Goal: Transaction & Acquisition: Purchase product/service

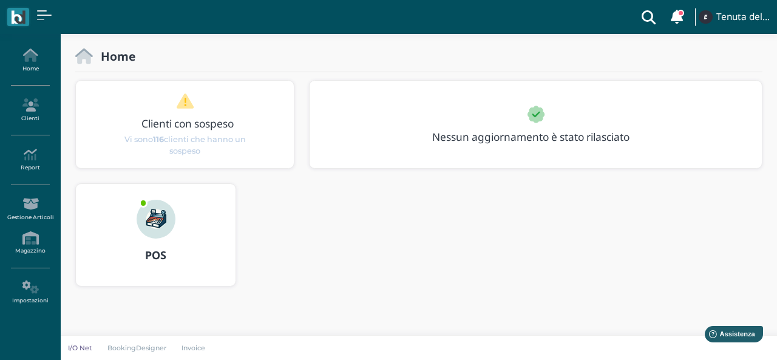
click at [172, 222] on img at bounding box center [156, 219] width 39 height 39
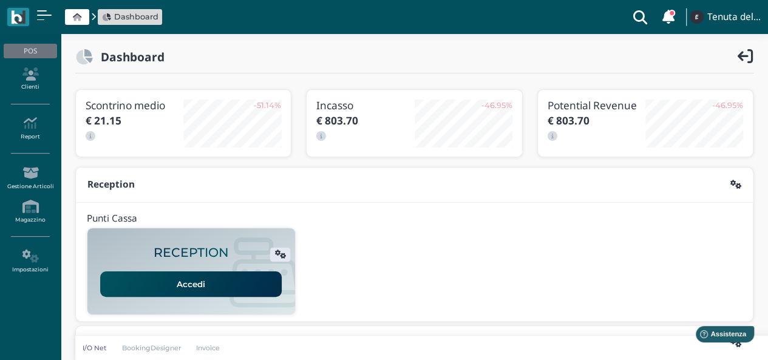
click at [232, 280] on link "Accedi" at bounding box center [190, 283] width 181 height 25
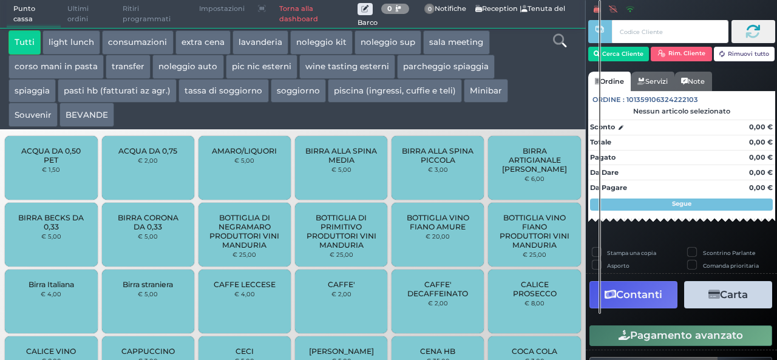
scroll to position [86, 0]
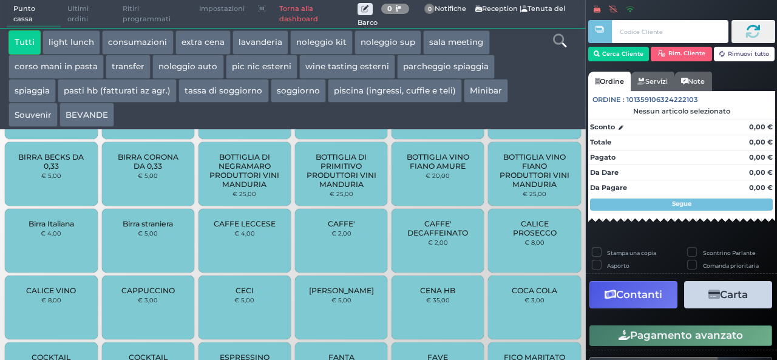
click at [101, 110] on button "BEVANDE" at bounding box center [86, 115] width 55 height 24
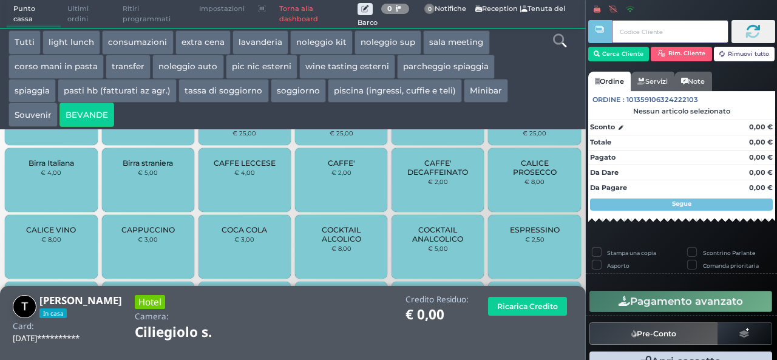
scroll to position [520, 0]
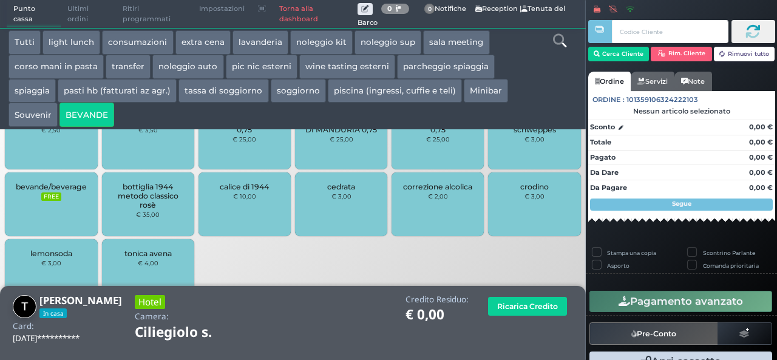
click at [74, 203] on div "bevande/beverage FREE" at bounding box center [51, 204] width 92 height 64
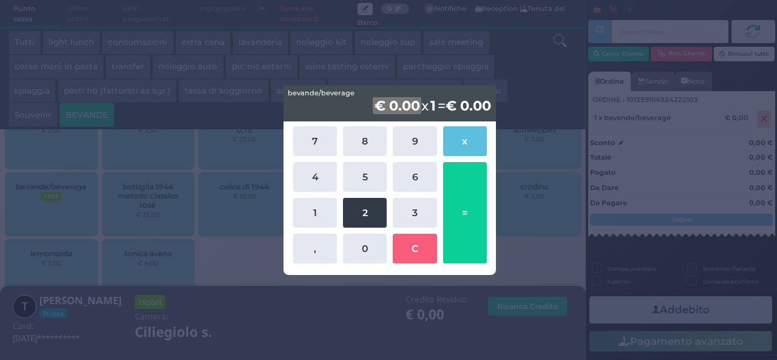
click at [368, 220] on button "2" at bounding box center [365, 213] width 44 height 30
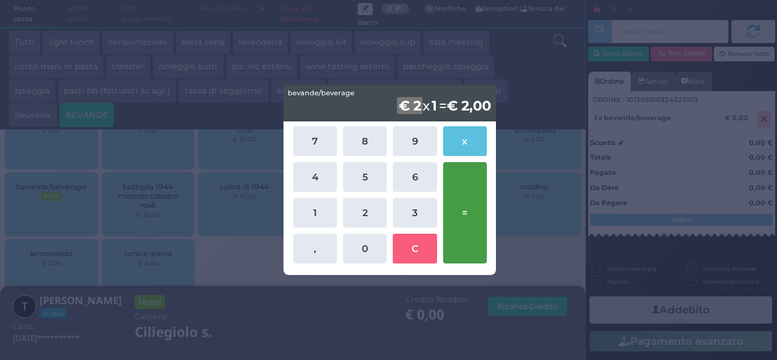
click at [477, 206] on button "=" at bounding box center [465, 212] width 44 height 101
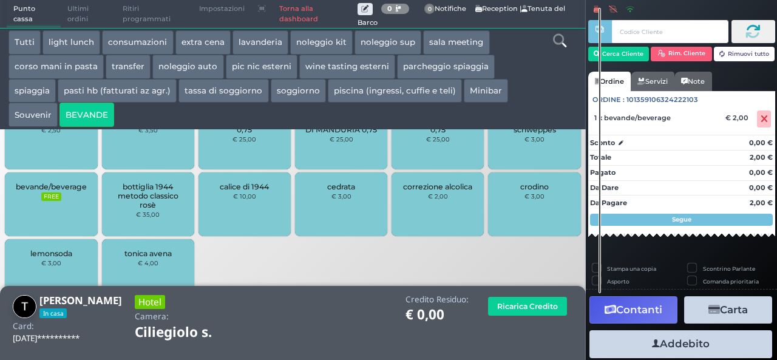
scroll to position [33, 0]
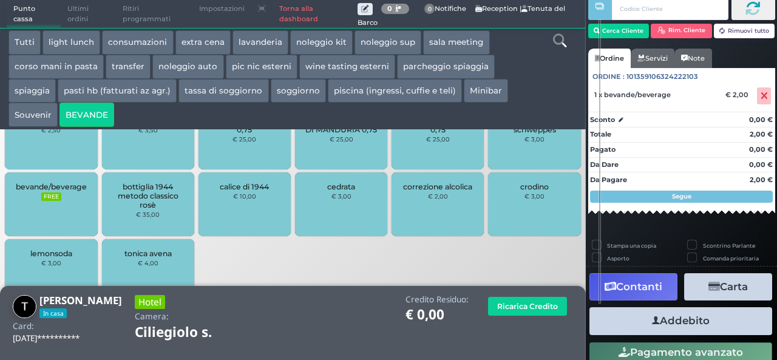
click at [686, 321] on button "Addebito" at bounding box center [680, 320] width 183 height 27
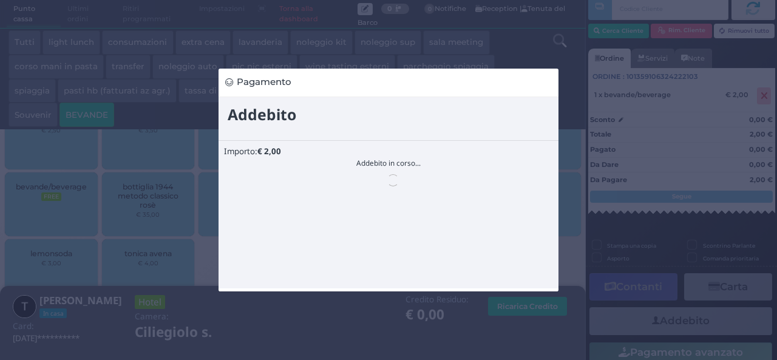
scroll to position [0, 0]
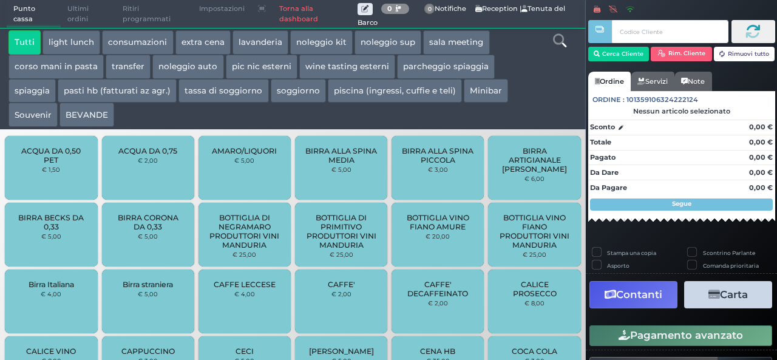
click at [103, 116] on button "BEVANDE" at bounding box center [86, 115] width 55 height 24
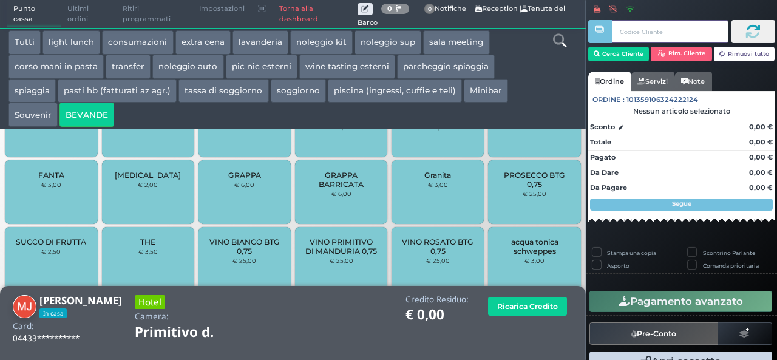
scroll to position [520, 0]
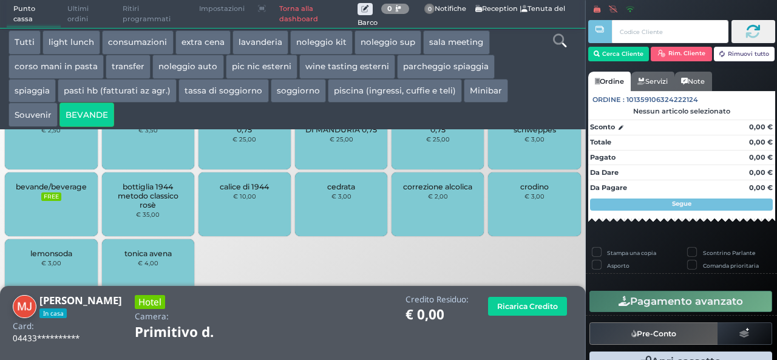
click at [63, 202] on div "bevande/beverage FREE" at bounding box center [51, 204] width 92 height 64
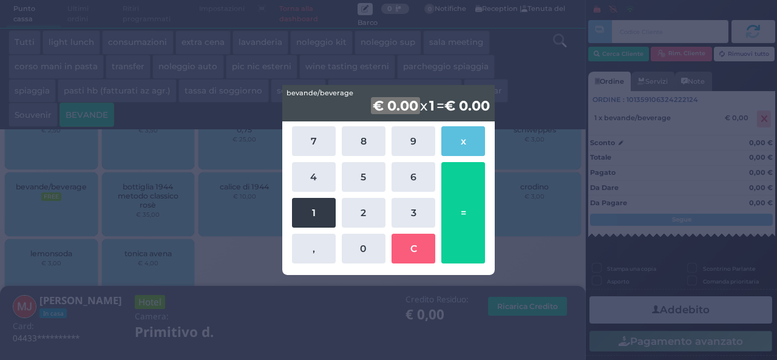
click at [305, 208] on button "1" at bounding box center [314, 213] width 44 height 30
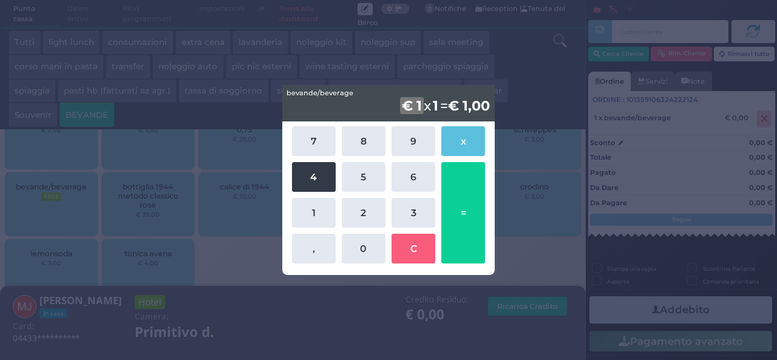
click at [310, 171] on button "4" at bounding box center [314, 177] width 44 height 30
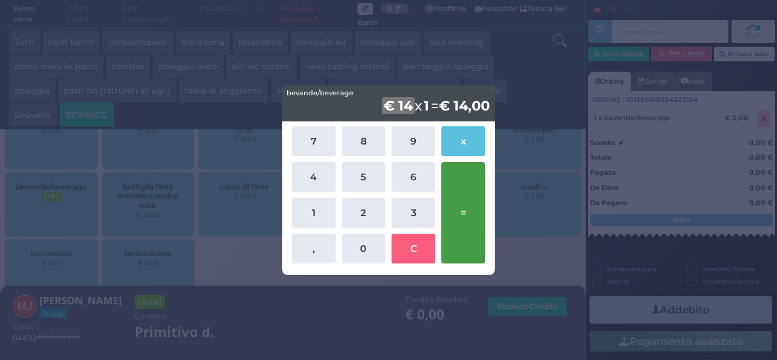
click at [478, 185] on button "=" at bounding box center [463, 212] width 44 height 101
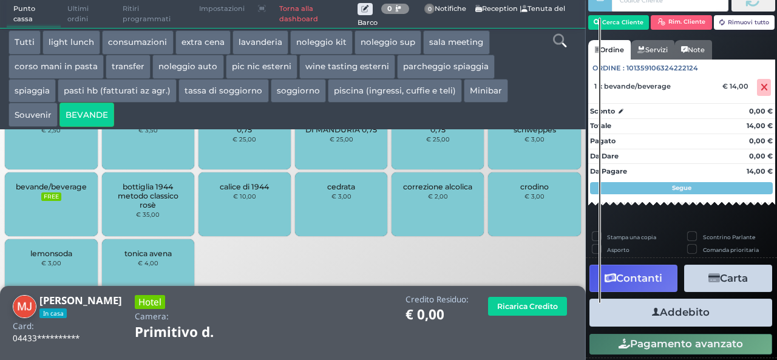
scroll to position [69, 0]
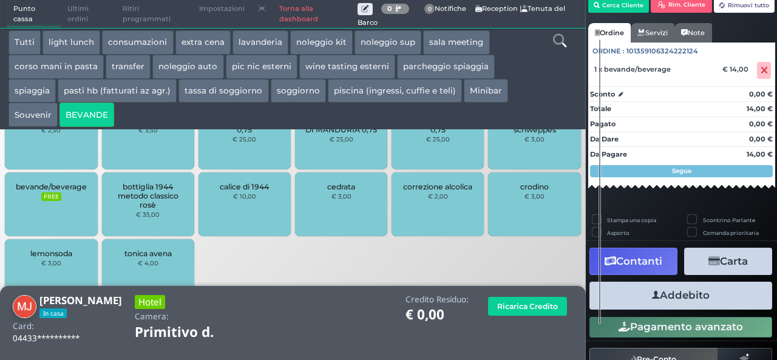
click at [694, 297] on button "Addebito" at bounding box center [680, 295] width 183 height 27
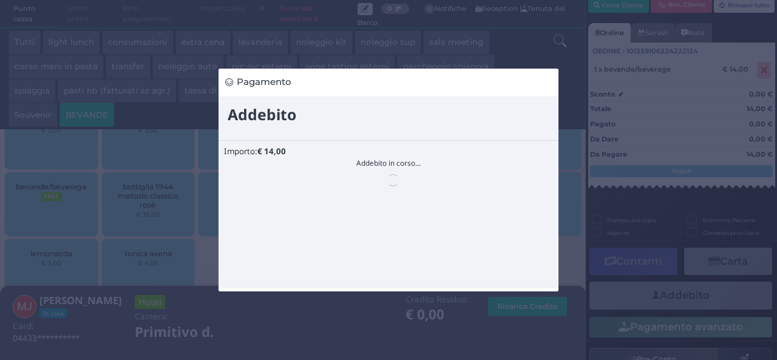
scroll to position [0, 0]
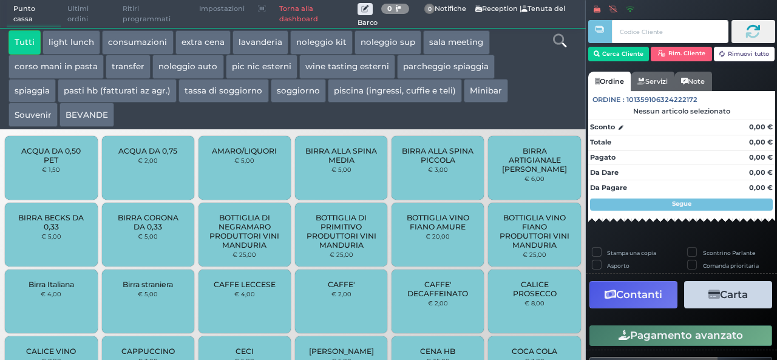
click at [98, 118] on button "BEVANDE" at bounding box center [86, 115] width 55 height 24
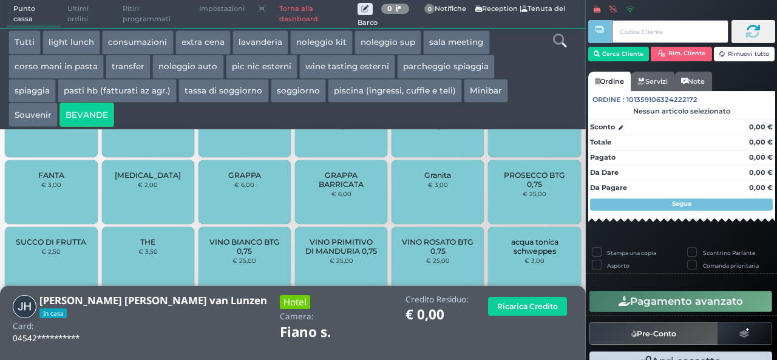
scroll to position [546, 0]
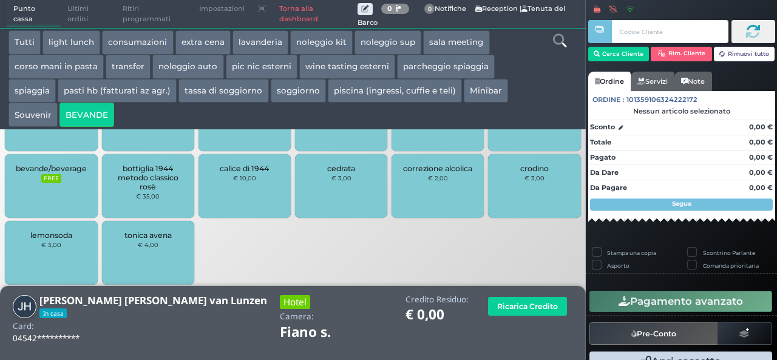
click at [50, 164] on span "bevande/beverage" at bounding box center [51, 168] width 71 height 9
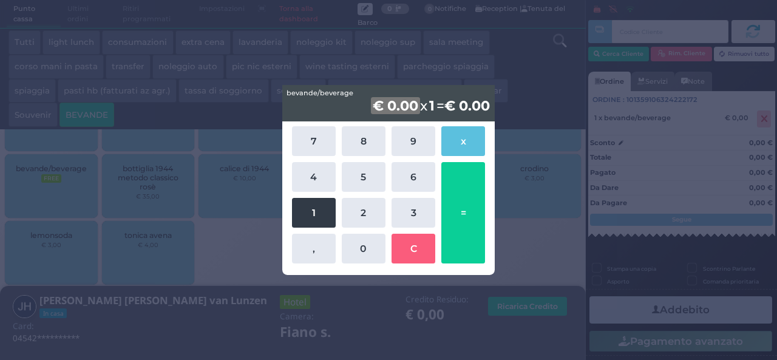
click at [306, 223] on button "1" at bounding box center [314, 213] width 44 height 30
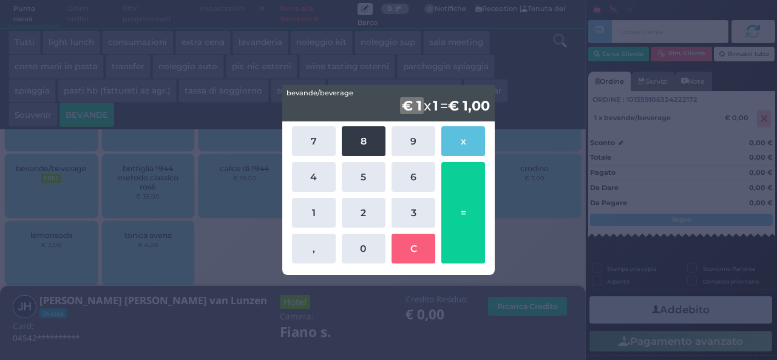
click at [351, 137] on button "8" at bounding box center [364, 141] width 44 height 30
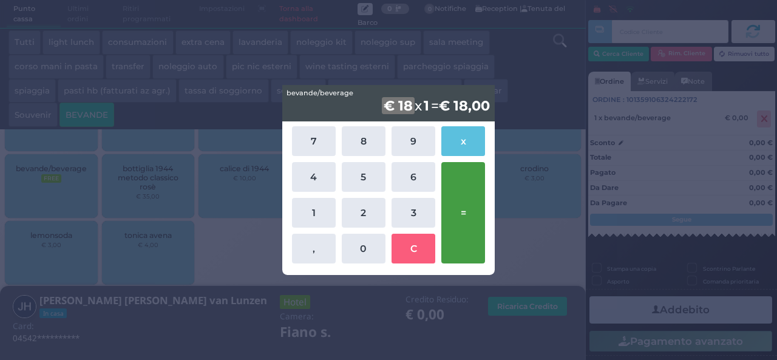
click at [474, 198] on button "=" at bounding box center [463, 212] width 44 height 101
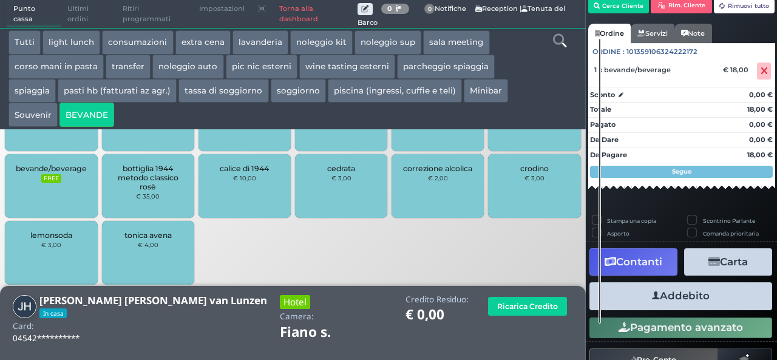
scroll to position [69, 0]
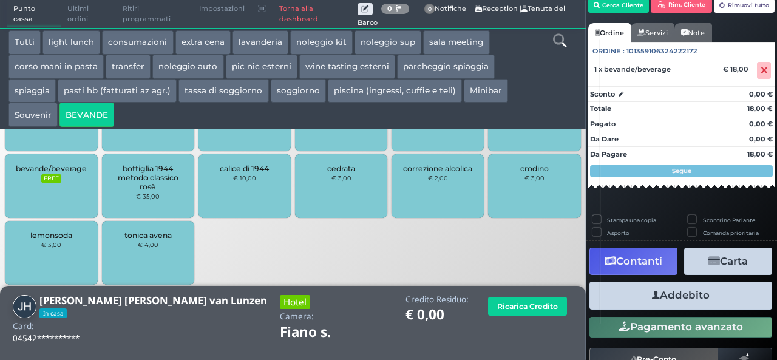
click at [692, 297] on button "Addebito" at bounding box center [680, 295] width 183 height 27
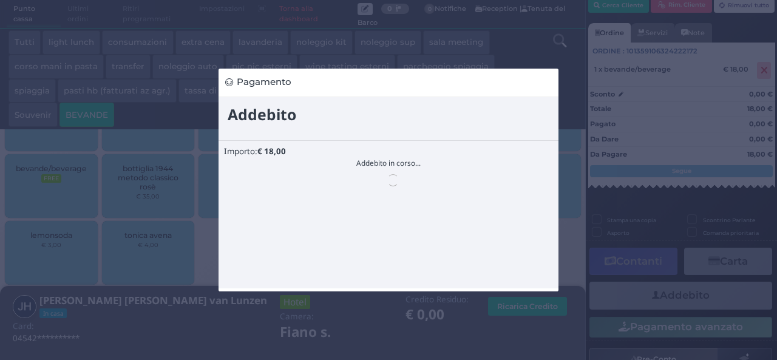
scroll to position [0, 0]
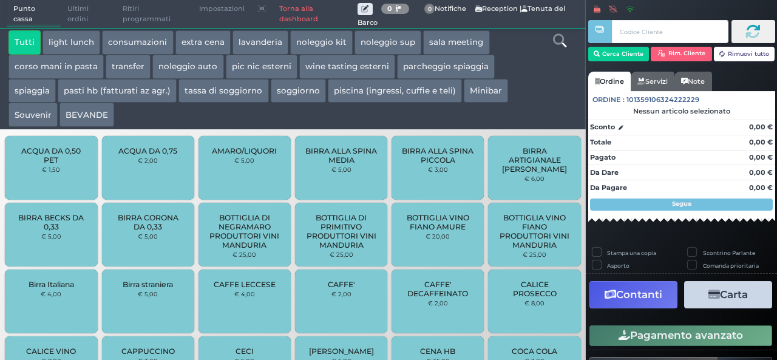
click at [201, 42] on button "extra cena" at bounding box center [202, 42] width 55 height 24
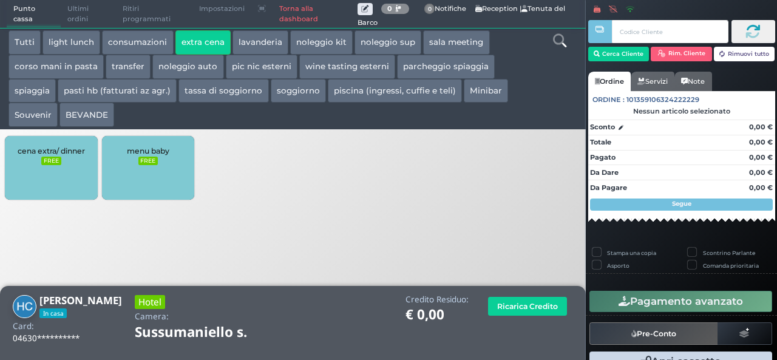
click at [75, 174] on div "cena extra/ dinner FREE" at bounding box center [51, 168] width 92 height 64
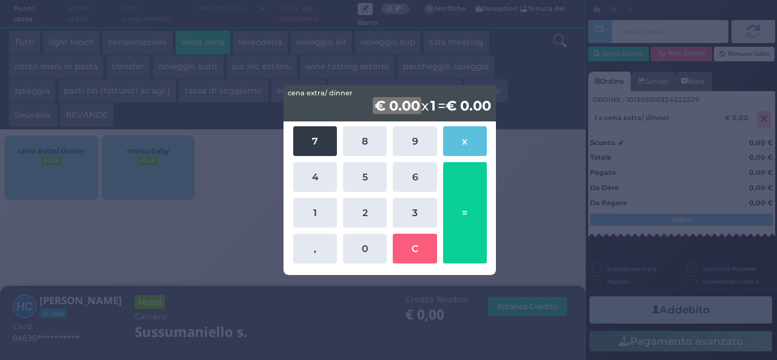
click at [325, 140] on button "7" at bounding box center [315, 141] width 44 height 30
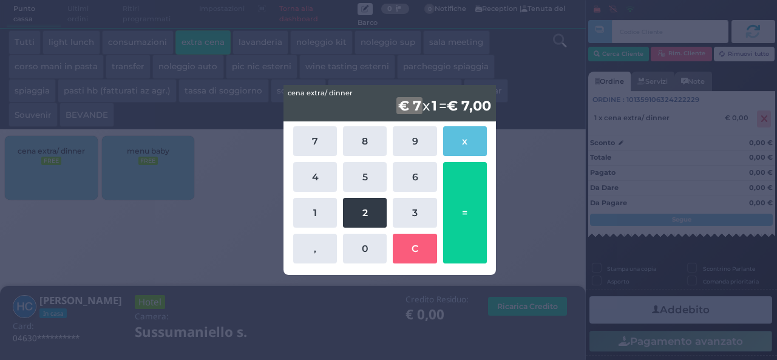
click at [370, 218] on button "2" at bounding box center [365, 213] width 44 height 30
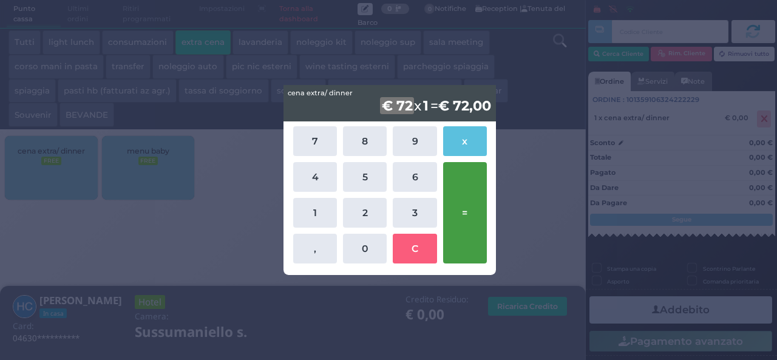
click at [464, 213] on button "=" at bounding box center [465, 212] width 44 height 101
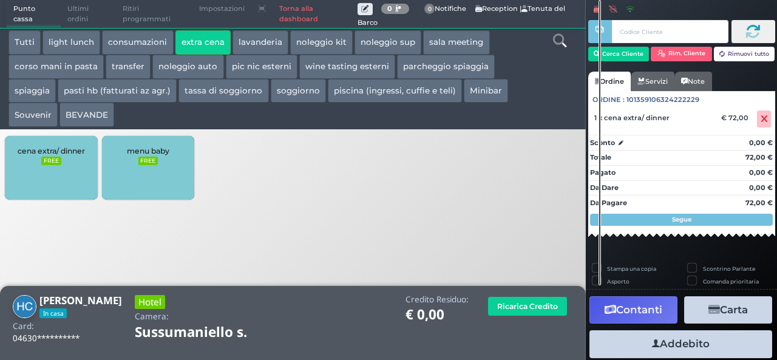
scroll to position [33, 0]
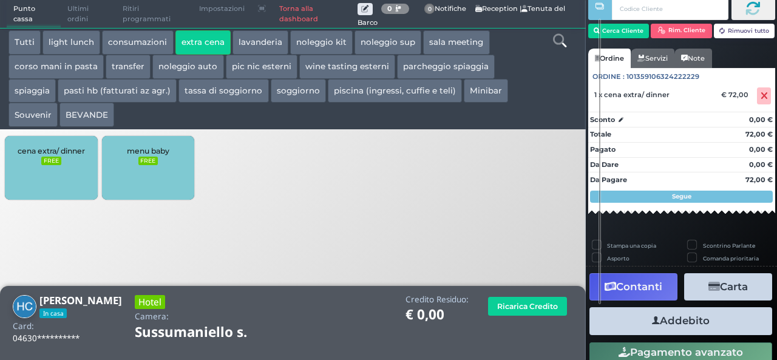
click at [692, 317] on button "Addebito" at bounding box center [680, 320] width 183 height 27
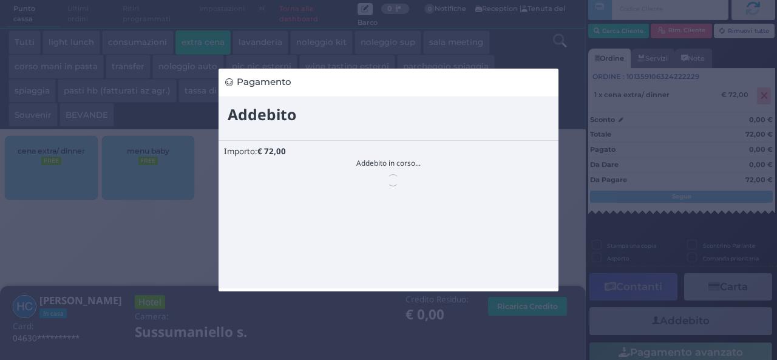
scroll to position [0, 0]
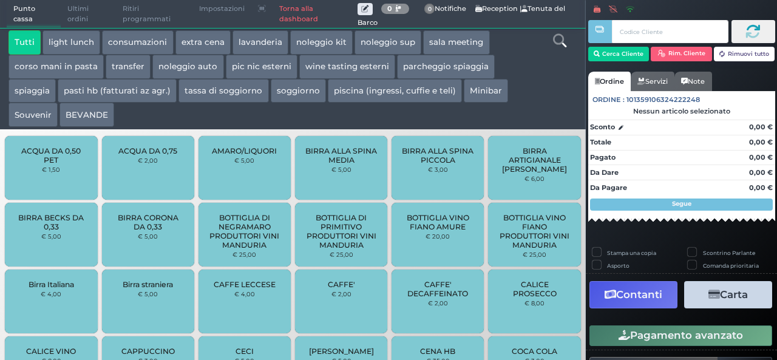
click at [207, 40] on button "extra cena" at bounding box center [202, 42] width 55 height 24
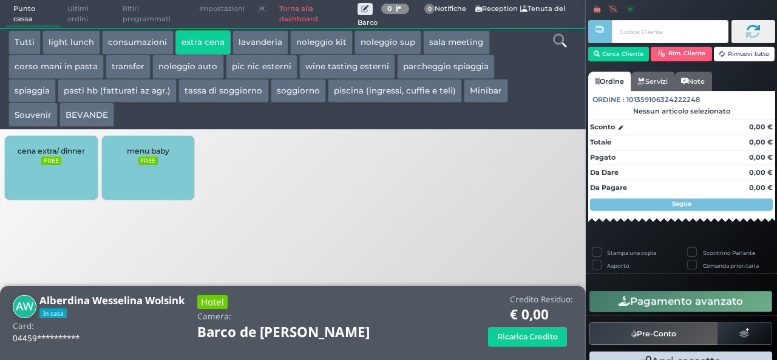
click at [61, 166] on div "cena extra/ dinner FREE" at bounding box center [51, 168] width 92 height 64
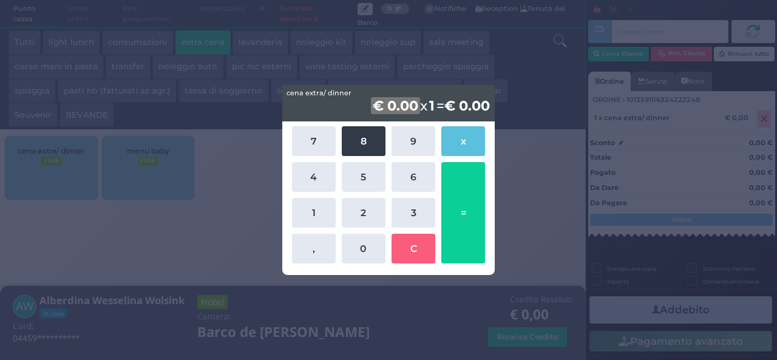
click at [368, 140] on button "8" at bounding box center [364, 141] width 44 height 30
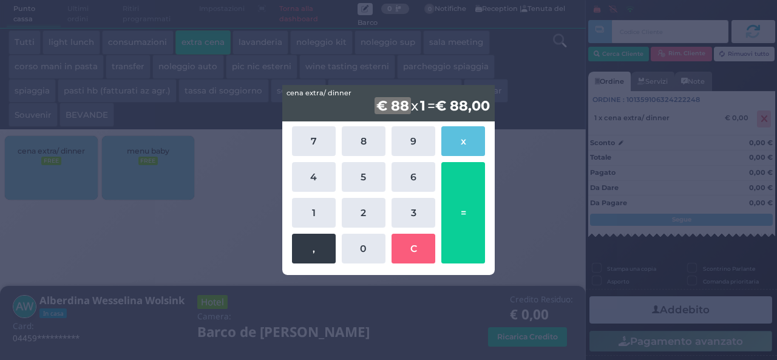
click at [330, 254] on button "," at bounding box center [314, 249] width 44 height 30
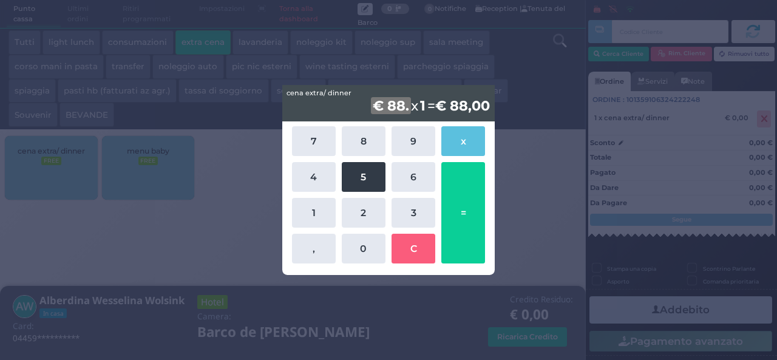
click at [359, 176] on button "5" at bounding box center [364, 177] width 44 height 30
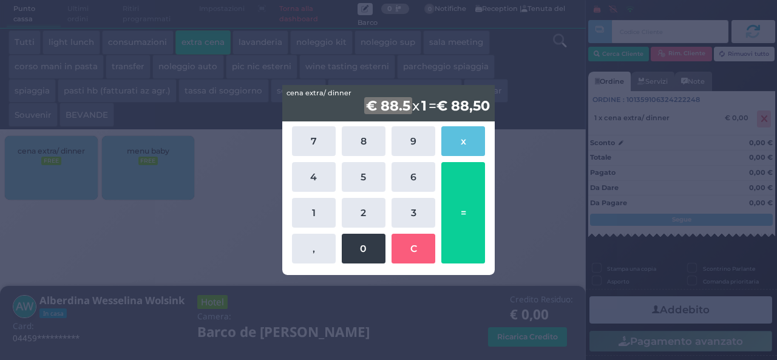
click at [360, 250] on button "0" at bounding box center [364, 249] width 44 height 30
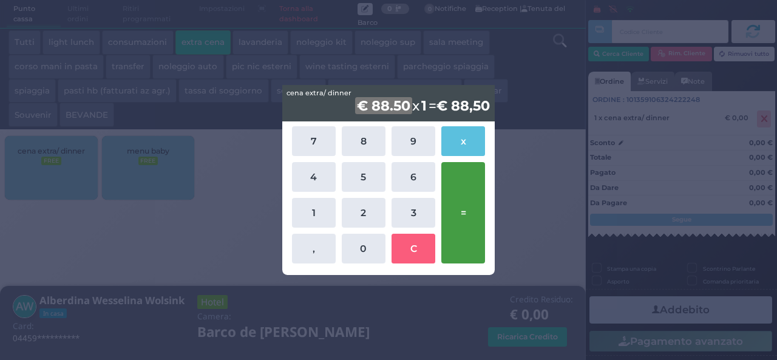
click at [470, 195] on button "=" at bounding box center [463, 212] width 44 height 101
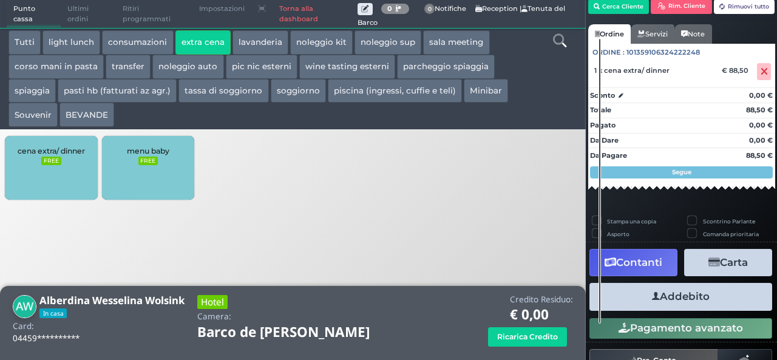
scroll to position [69, 0]
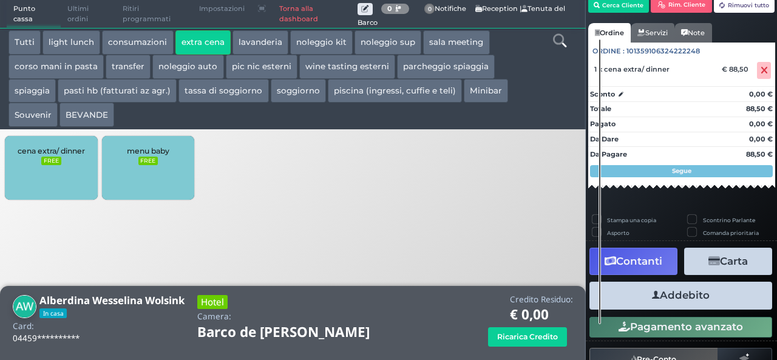
click at [672, 302] on button "Addebito" at bounding box center [680, 295] width 183 height 27
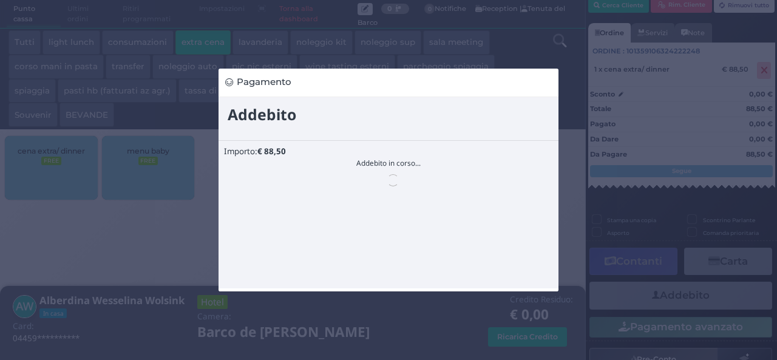
scroll to position [0, 0]
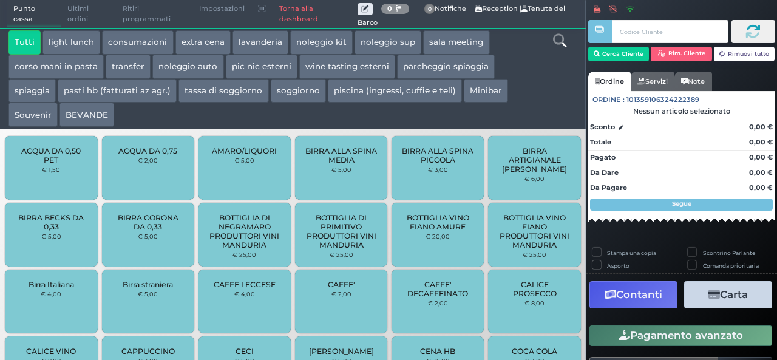
click at [92, 107] on button "BEVANDE" at bounding box center [86, 115] width 55 height 24
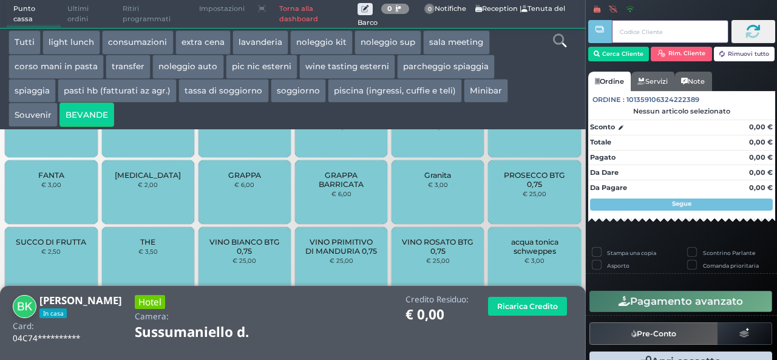
scroll to position [520, 0]
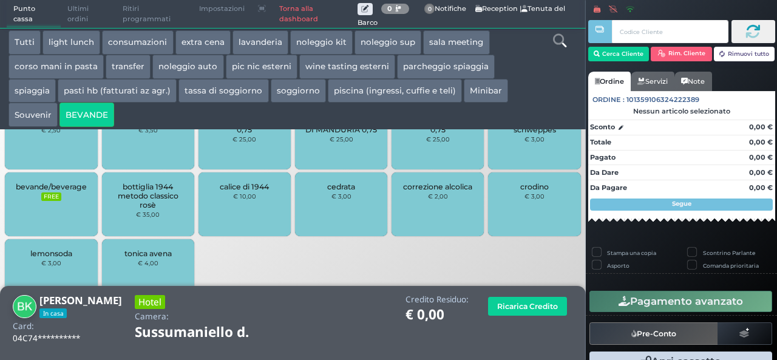
click at [59, 209] on div "bevande/beverage FREE" at bounding box center [51, 204] width 92 height 64
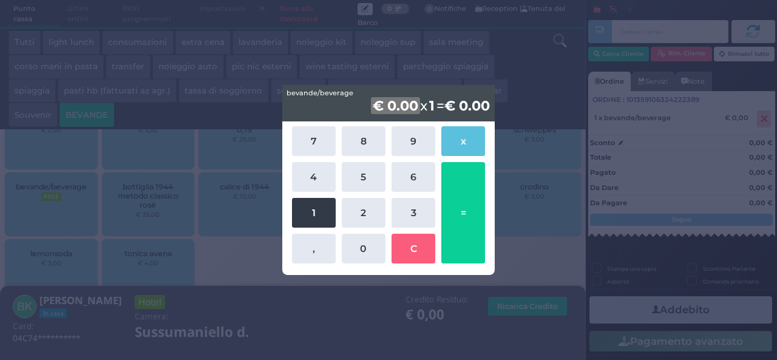
drag, startPoint x: 308, startPoint y: 215, endPoint x: 313, endPoint y: 200, distance: 15.8
click at [310, 215] on button "1" at bounding box center [314, 213] width 44 height 30
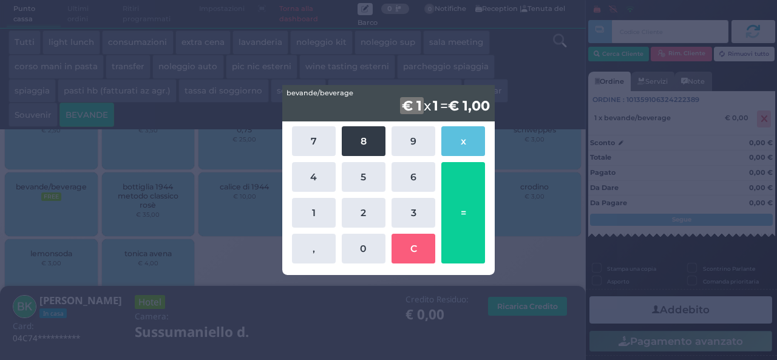
click at [360, 140] on button "8" at bounding box center [364, 141] width 44 height 30
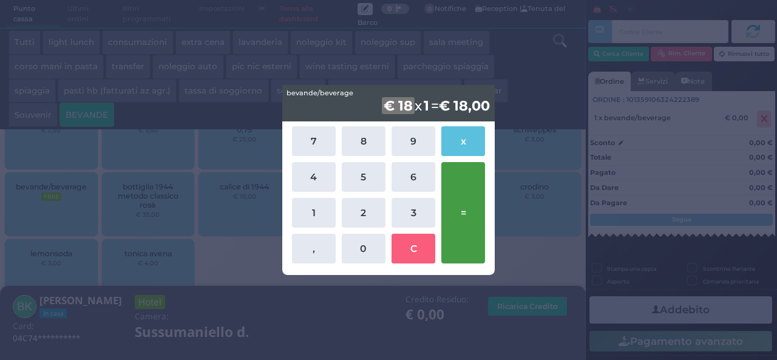
click at [465, 206] on button "=" at bounding box center [463, 212] width 44 height 101
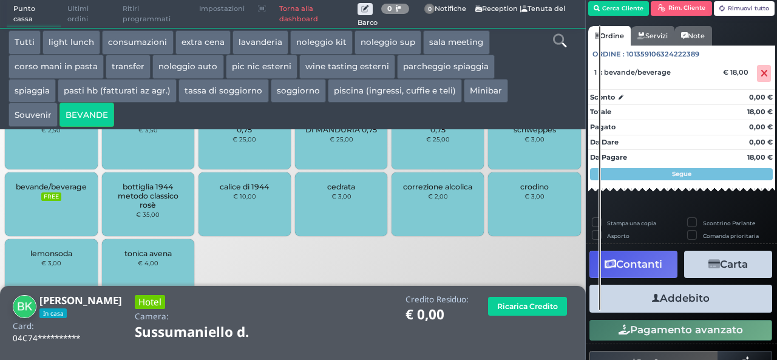
scroll to position [69, 0]
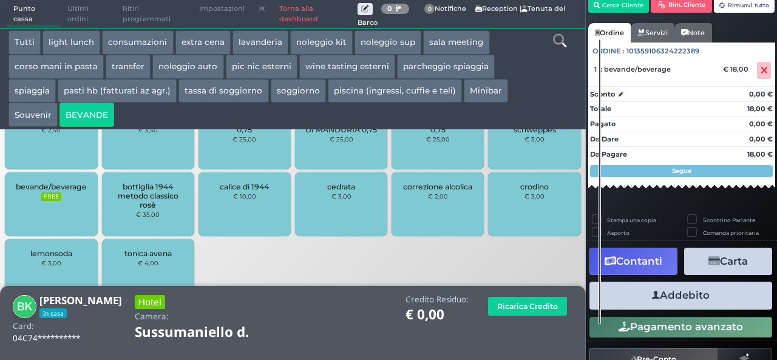
click at [686, 296] on button "Addebito" at bounding box center [680, 295] width 183 height 27
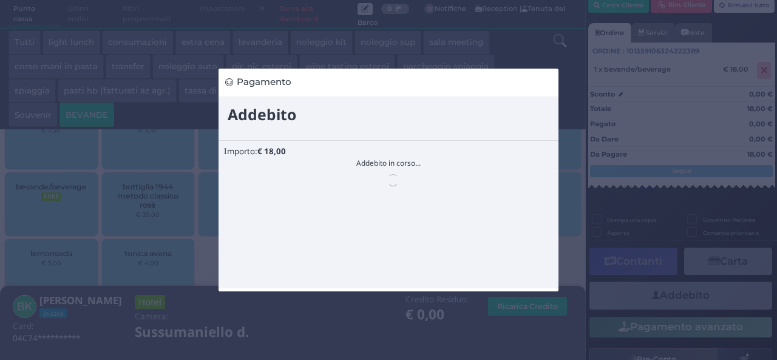
scroll to position [0, 0]
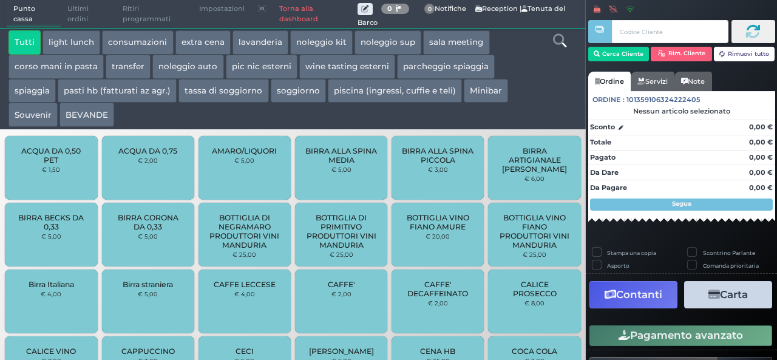
click at [191, 35] on button "extra cena" at bounding box center [202, 42] width 55 height 24
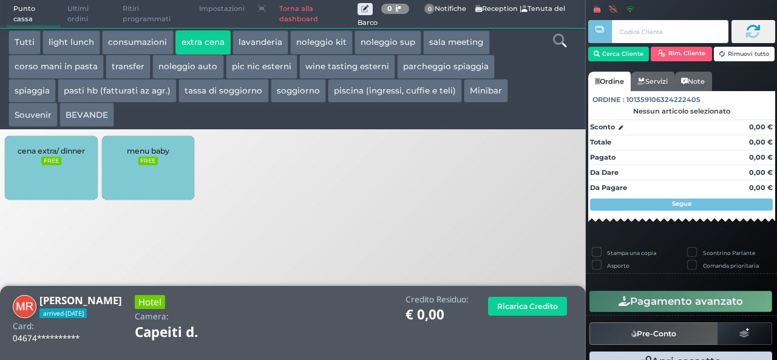
click at [70, 156] on div "cena extra/ dinner FREE" at bounding box center [51, 168] width 92 height 64
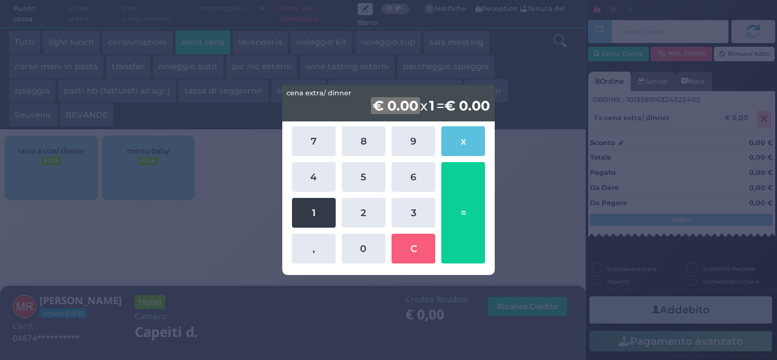
click at [316, 212] on button "1" at bounding box center [314, 213] width 44 height 30
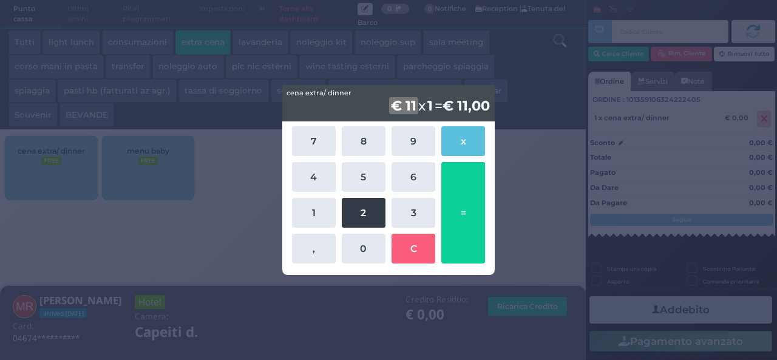
click at [371, 215] on button "2" at bounding box center [364, 213] width 44 height 30
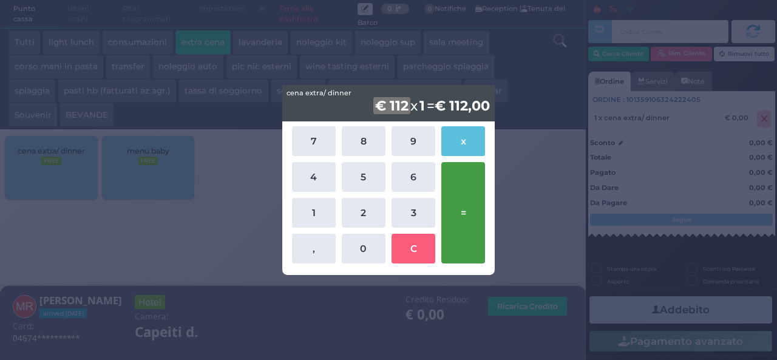
click at [458, 196] on button "=" at bounding box center [463, 212] width 44 height 101
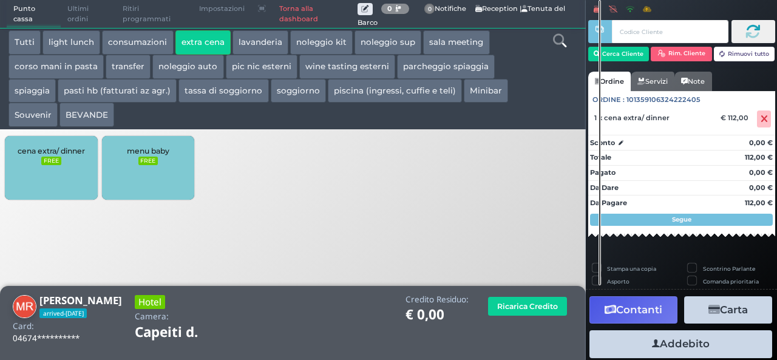
scroll to position [33, 0]
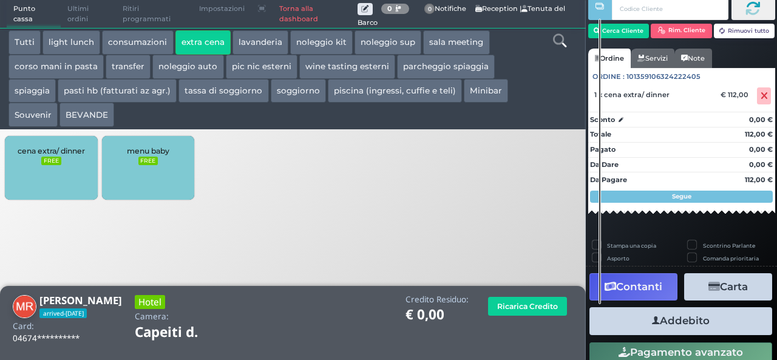
click at [704, 324] on button "Addebito" at bounding box center [680, 320] width 183 height 27
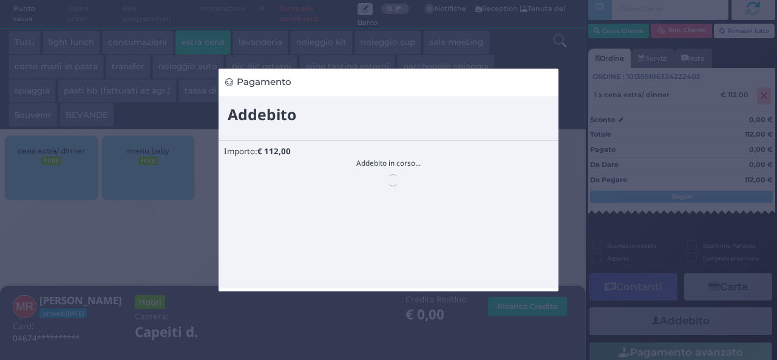
scroll to position [0, 0]
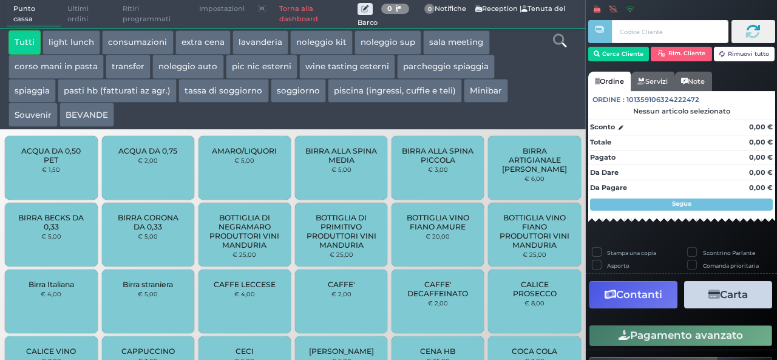
click at [83, 111] on button "BEVANDE" at bounding box center [86, 115] width 55 height 24
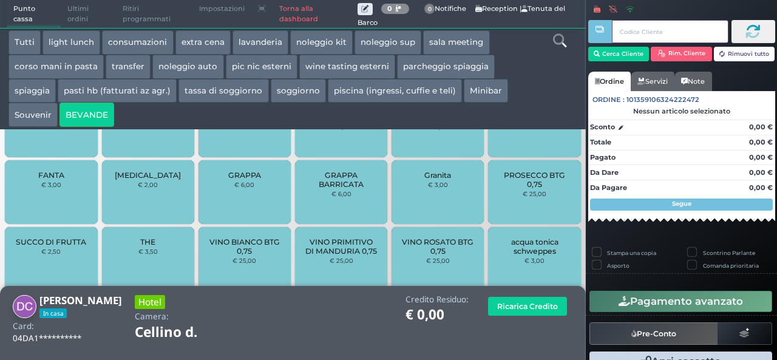
scroll to position [546, 0]
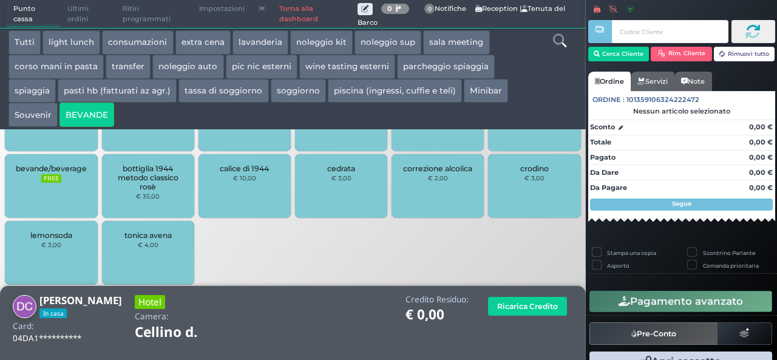
click at [57, 196] on div "bevande/beverage FREE" at bounding box center [51, 186] width 92 height 64
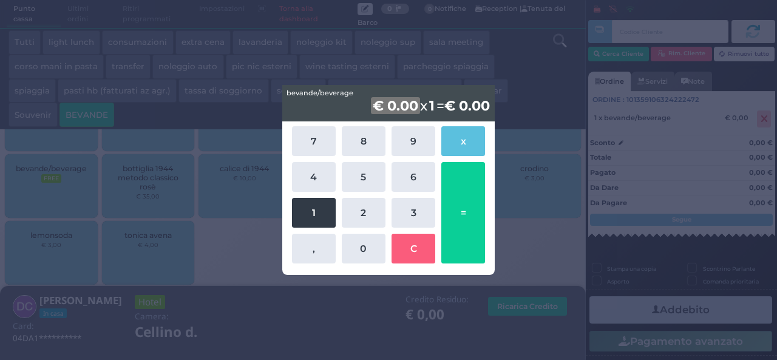
click at [329, 212] on button "1" at bounding box center [314, 213] width 44 height 30
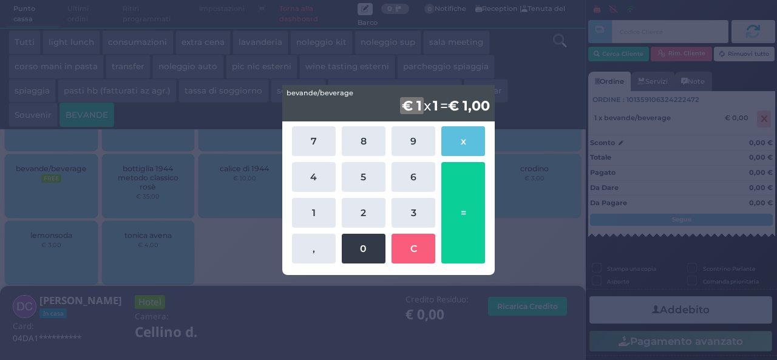
click at [374, 254] on button "0" at bounding box center [364, 249] width 44 height 30
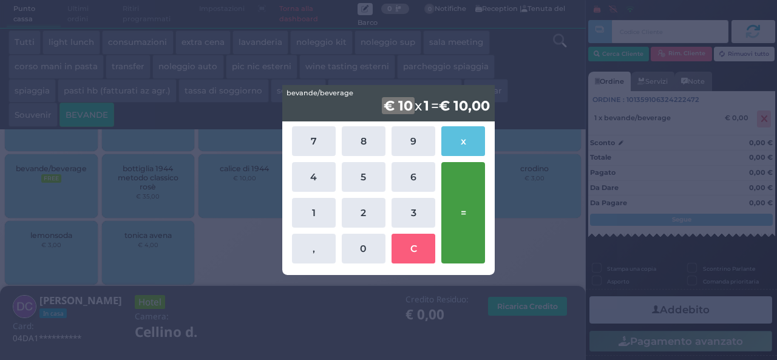
click at [465, 194] on button "=" at bounding box center [463, 212] width 44 height 101
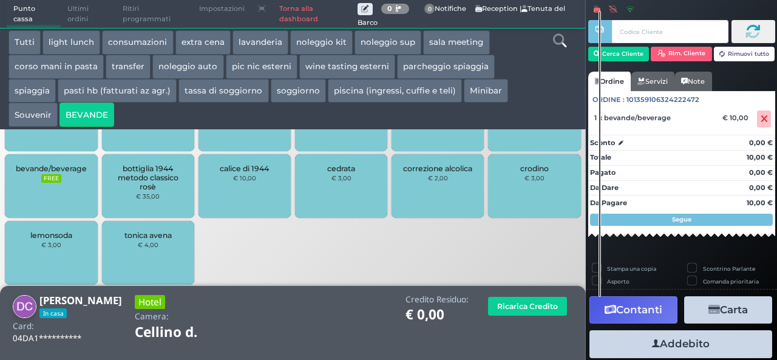
scroll to position [69, 0]
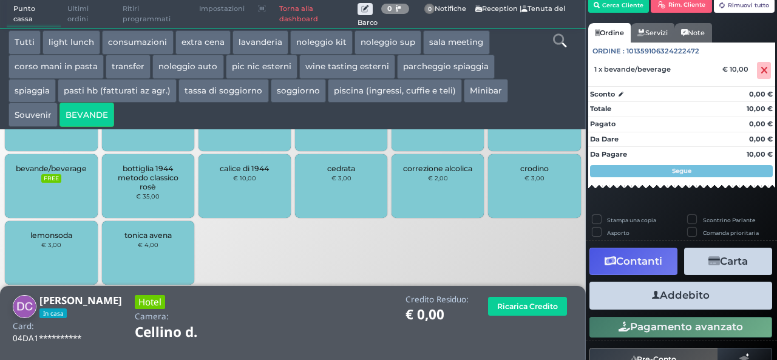
click at [685, 297] on button "Addebito" at bounding box center [680, 295] width 183 height 27
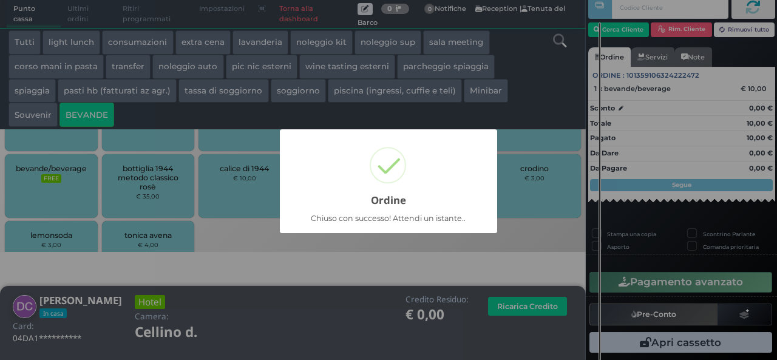
scroll to position [35, 0]
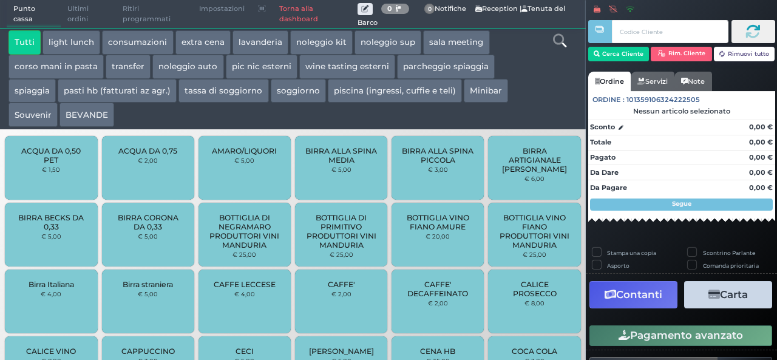
click at [86, 118] on button "BEVANDE" at bounding box center [86, 115] width 55 height 24
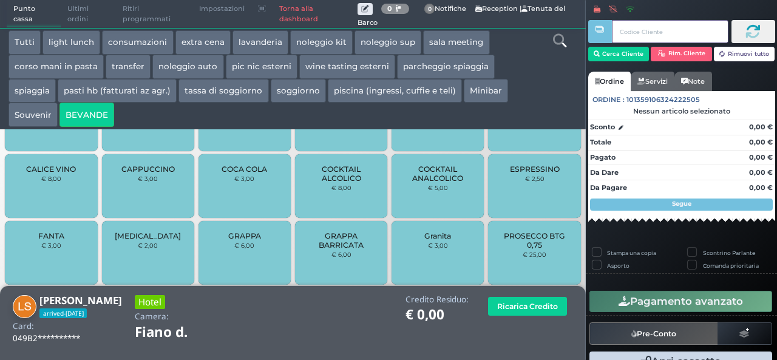
scroll to position [520, 0]
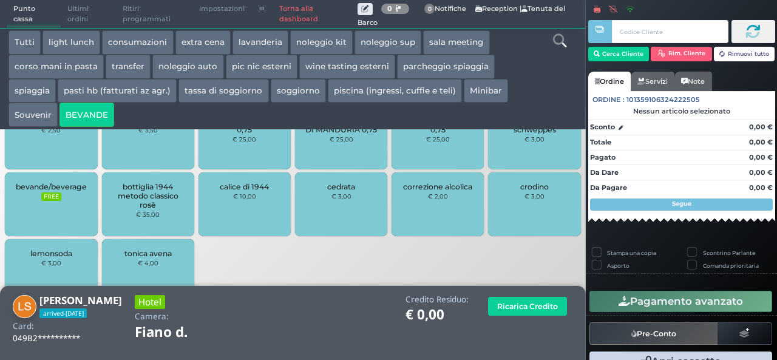
click at [46, 202] on div "bevande/beverage FREE" at bounding box center [51, 204] width 92 height 64
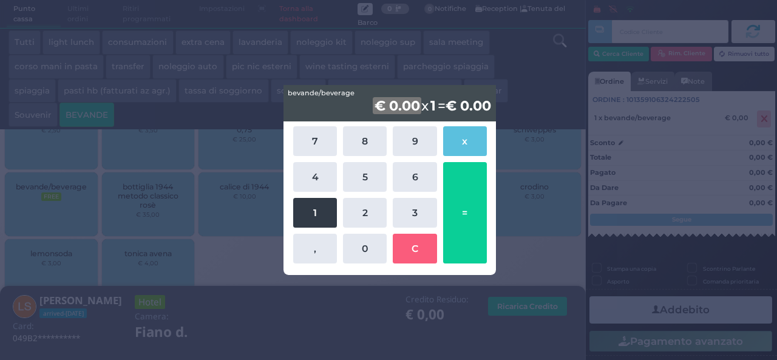
click at [311, 215] on button "1" at bounding box center [315, 213] width 44 height 30
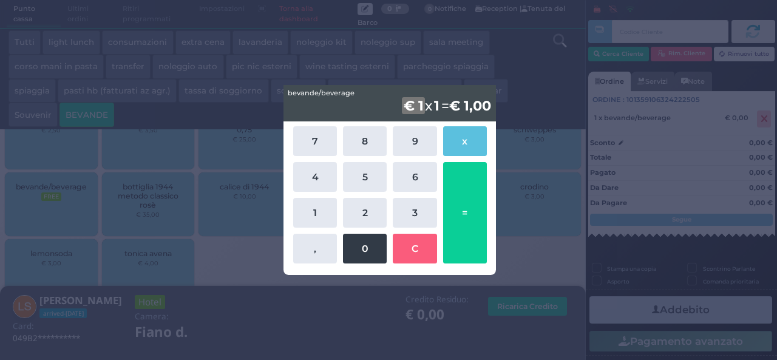
click at [362, 260] on button "0" at bounding box center [365, 249] width 44 height 30
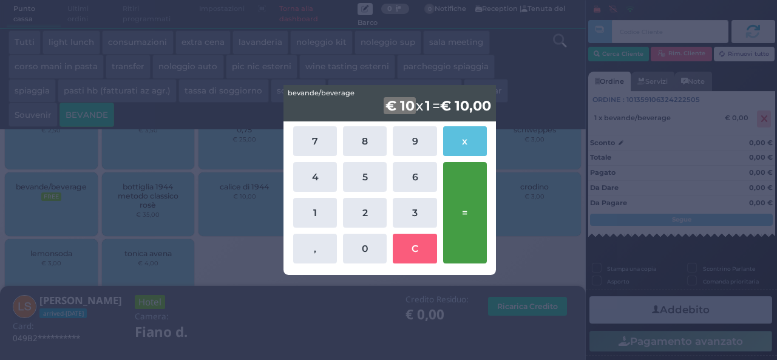
click at [475, 207] on button "=" at bounding box center [465, 212] width 44 height 101
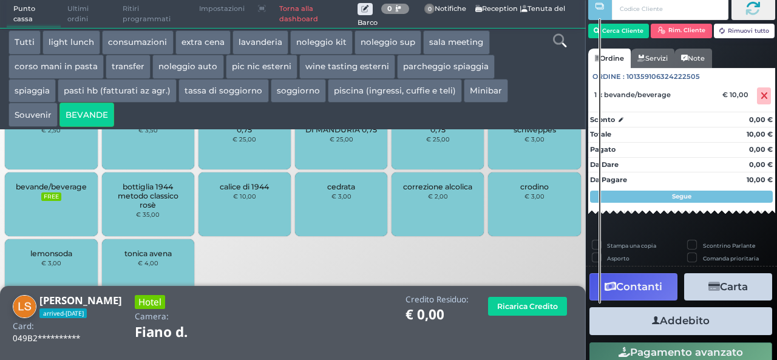
scroll to position [33, 0]
click at [712, 314] on button "Addebito" at bounding box center [680, 320] width 183 height 27
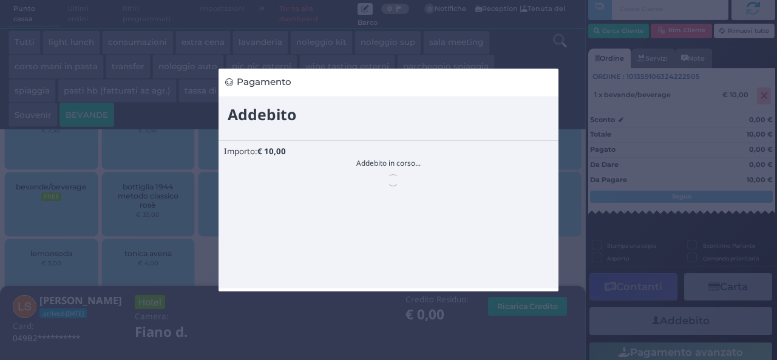
scroll to position [0, 0]
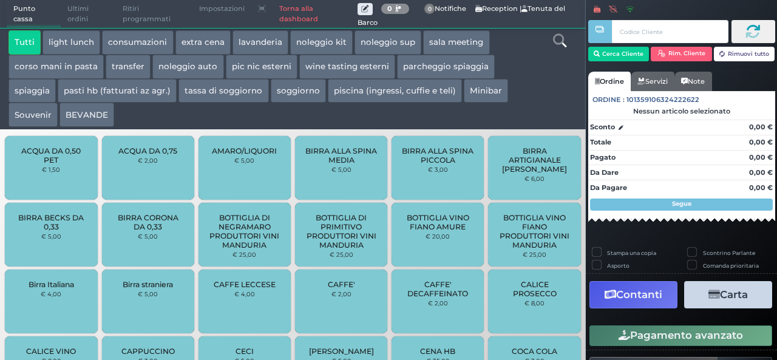
click at [201, 43] on button "extra cena" at bounding box center [202, 42] width 55 height 24
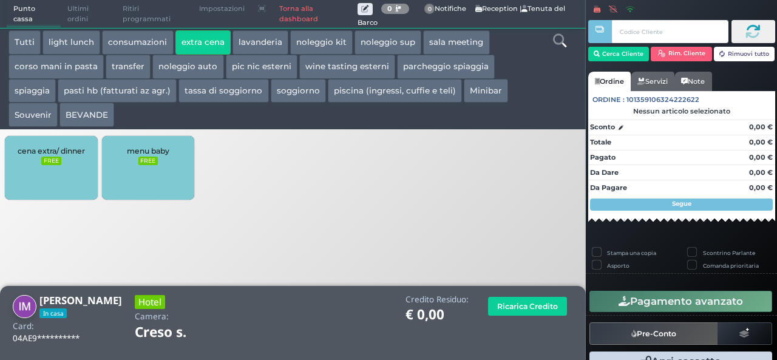
click at [53, 191] on div "cena extra/ dinner FREE" at bounding box center [51, 168] width 92 height 64
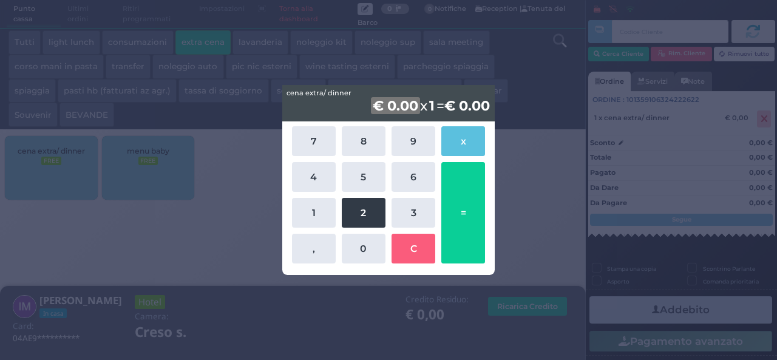
click at [361, 223] on button "2" at bounding box center [364, 213] width 44 height 30
click at [362, 222] on button "2" at bounding box center [364, 213] width 44 height 30
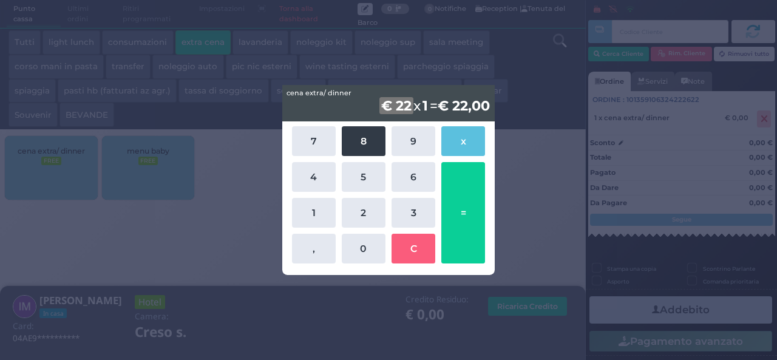
click at [354, 149] on button "8" at bounding box center [364, 141] width 44 height 30
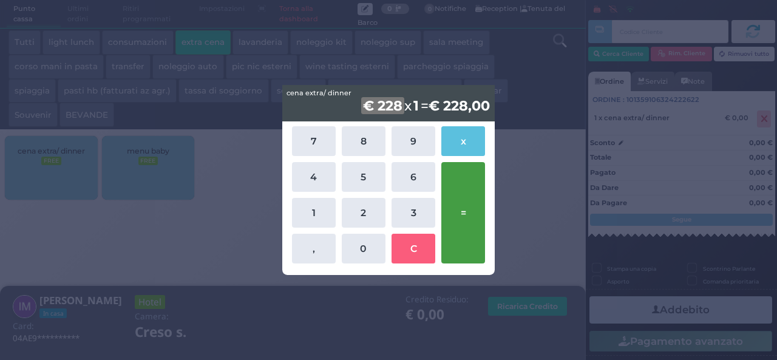
click at [467, 190] on button "=" at bounding box center [463, 212] width 44 height 101
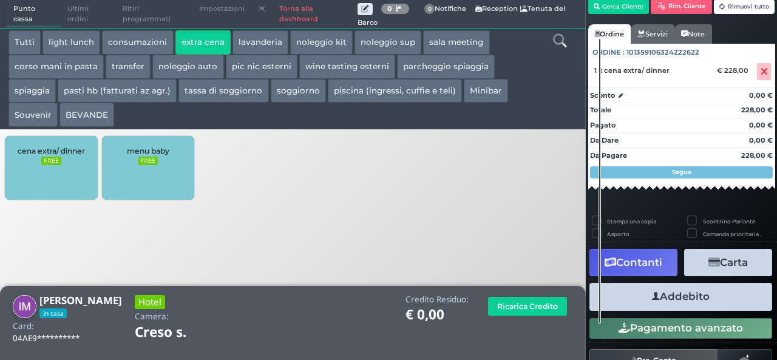
scroll to position [69, 0]
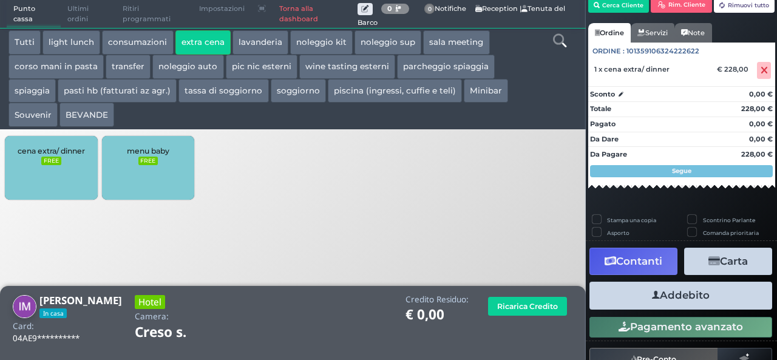
click at [677, 293] on button "Addebito" at bounding box center [680, 295] width 183 height 27
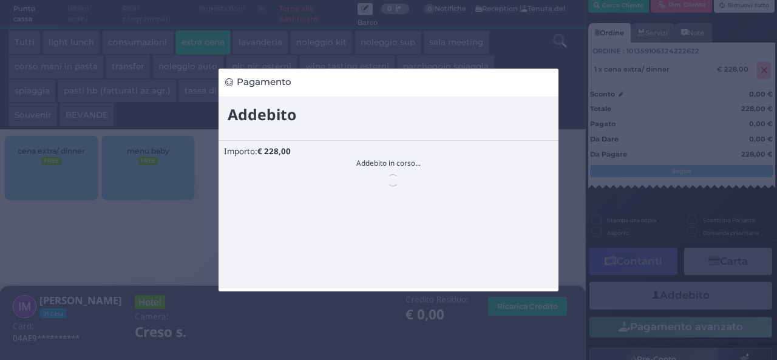
scroll to position [0, 0]
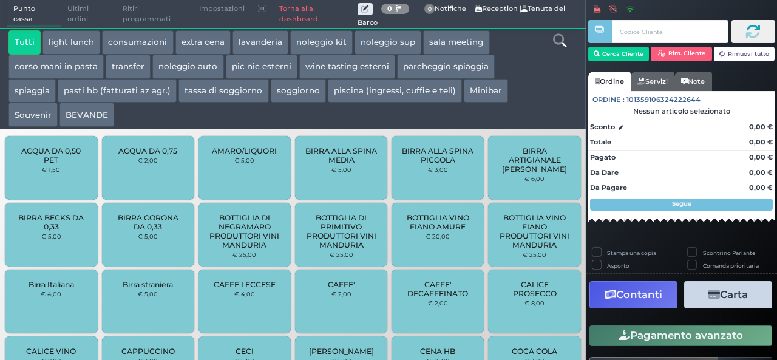
click at [212, 39] on button "extra cena" at bounding box center [202, 42] width 55 height 24
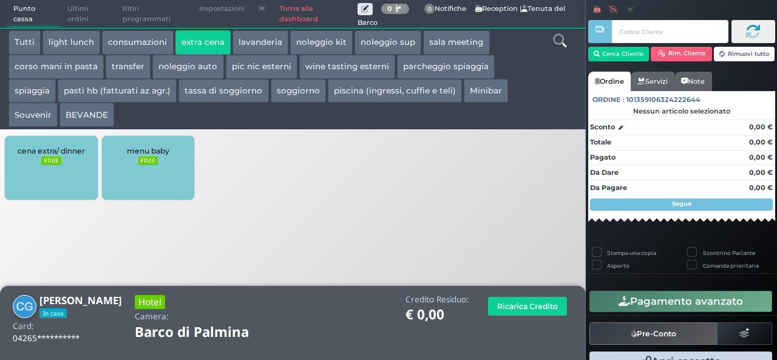
click at [72, 161] on div "cena extra/ dinner FREE" at bounding box center [51, 168] width 92 height 64
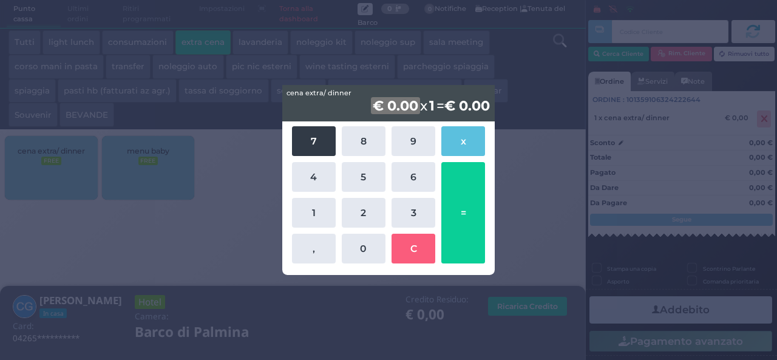
click at [322, 134] on button "7" at bounding box center [314, 141] width 44 height 30
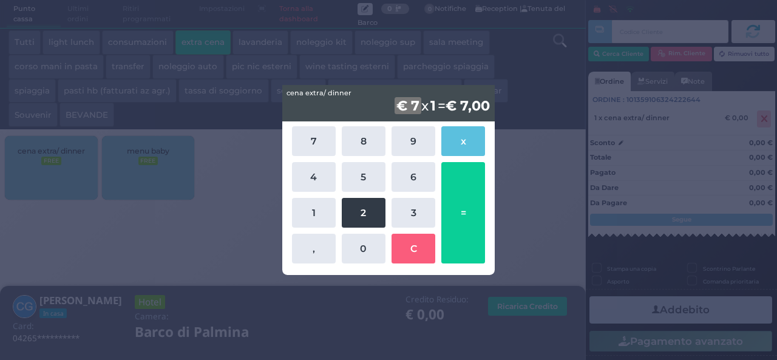
click at [374, 216] on button "2" at bounding box center [364, 213] width 44 height 30
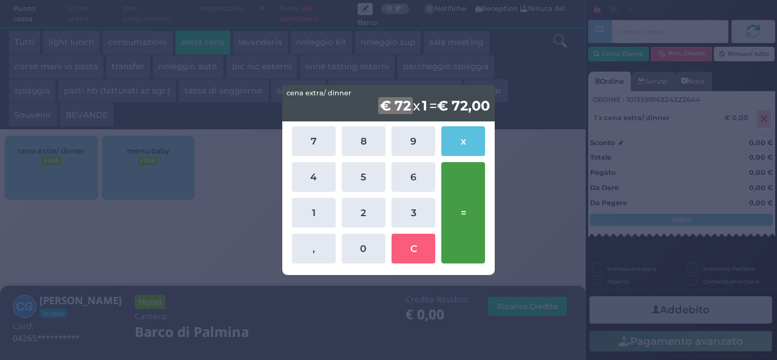
click at [456, 214] on button "=" at bounding box center [463, 212] width 44 height 101
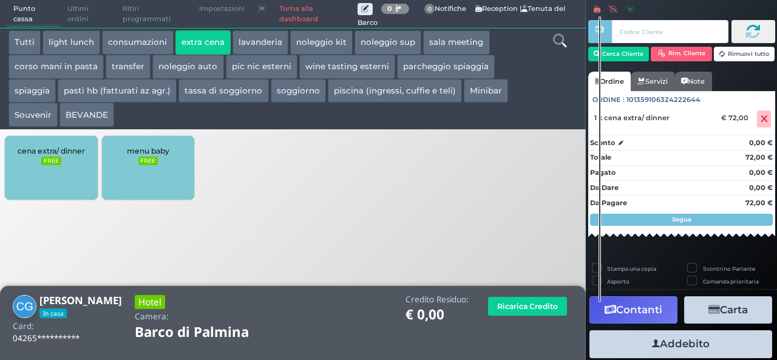
scroll to position [33, 0]
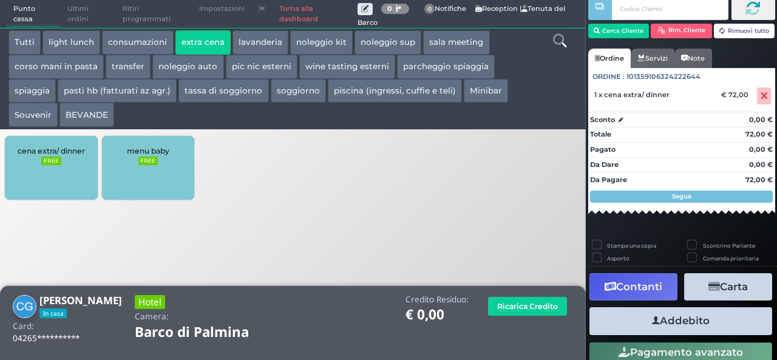
click at [720, 322] on button "Addebito" at bounding box center [680, 320] width 183 height 27
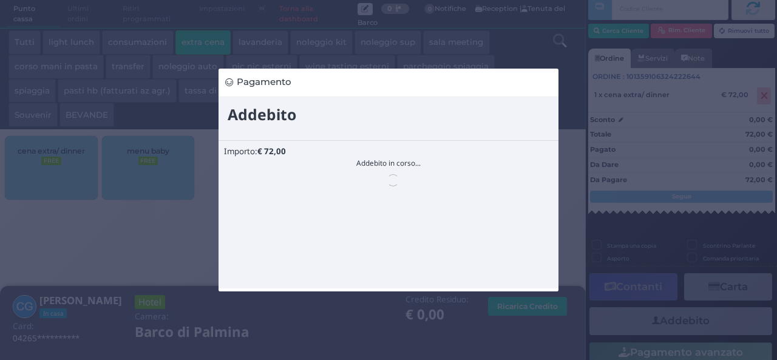
scroll to position [0, 0]
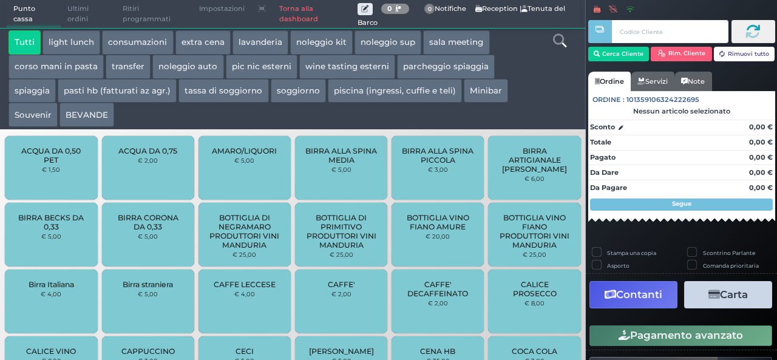
click at [188, 44] on button "extra cena" at bounding box center [202, 42] width 55 height 24
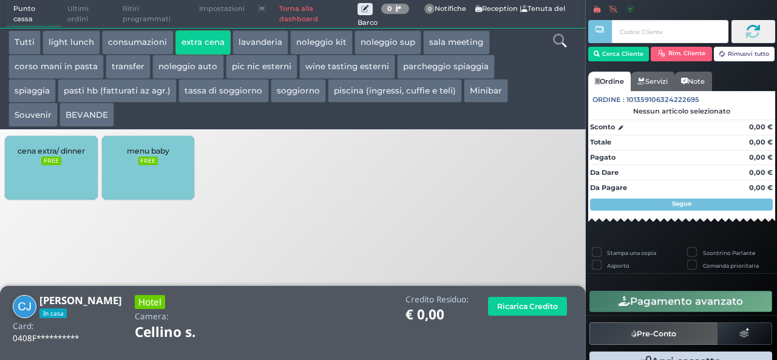
click at [80, 180] on div "cena extra/ dinner FREE" at bounding box center [51, 168] width 92 height 64
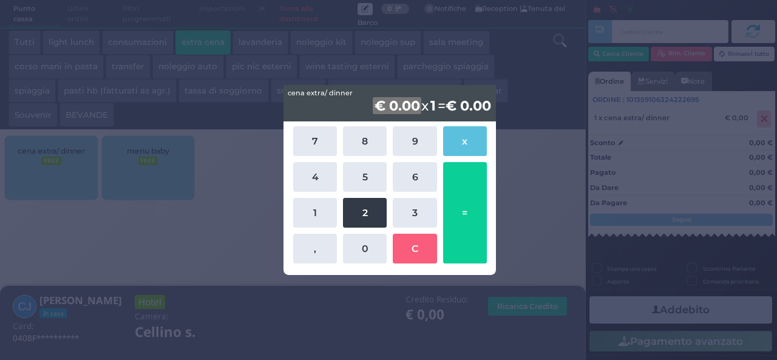
click at [369, 203] on button "2" at bounding box center [365, 213] width 44 height 30
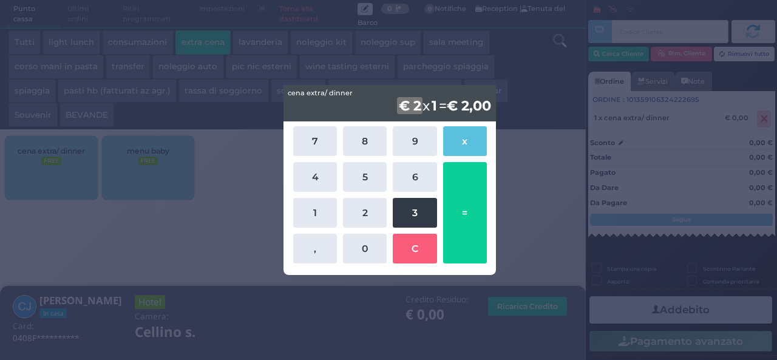
click at [419, 214] on button "3" at bounding box center [415, 213] width 44 height 30
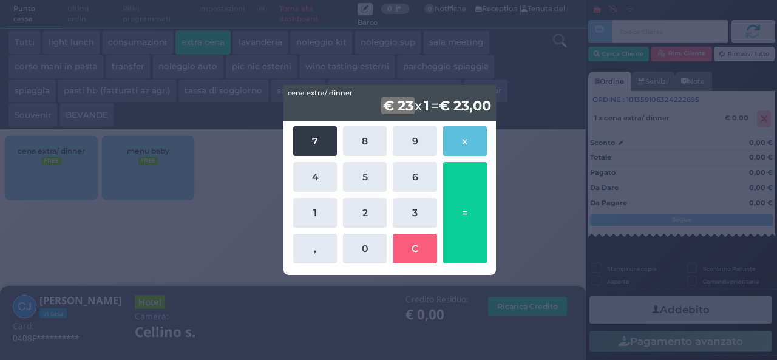
click at [307, 141] on button "7" at bounding box center [315, 141] width 44 height 30
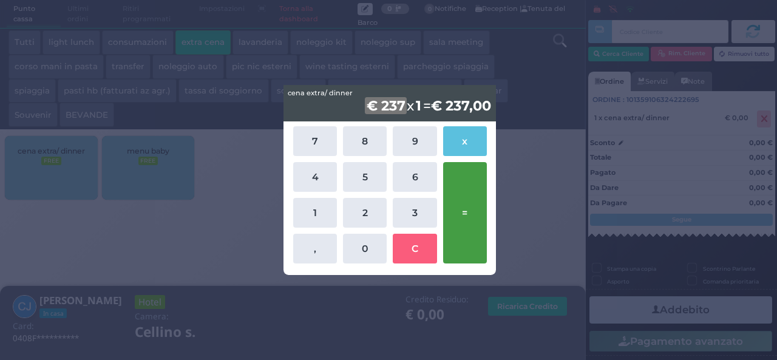
click at [467, 196] on button "=" at bounding box center [465, 212] width 44 height 101
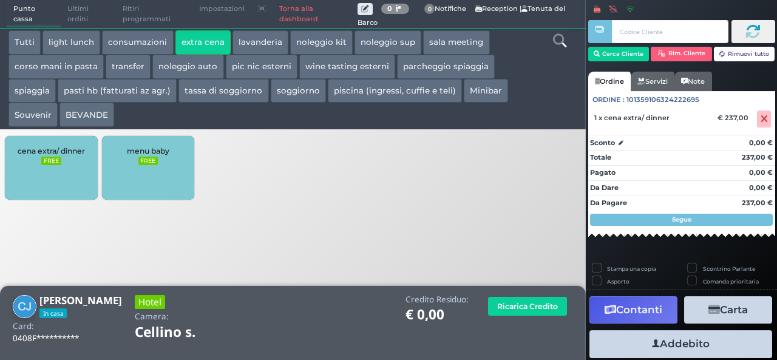
click at [683, 341] on button "Addebito" at bounding box center [680, 343] width 183 height 27
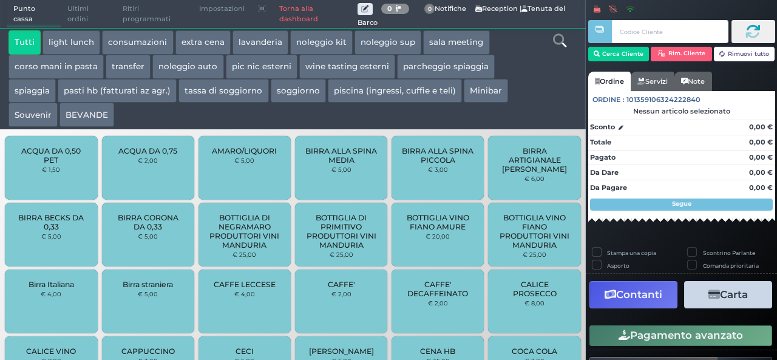
click at [191, 44] on button "extra cena" at bounding box center [202, 42] width 55 height 24
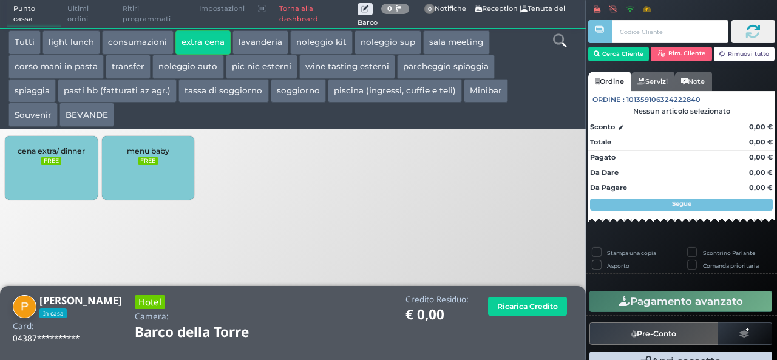
click at [68, 156] on div "cena extra/ dinner FREE" at bounding box center [51, 168] width 92 height 64
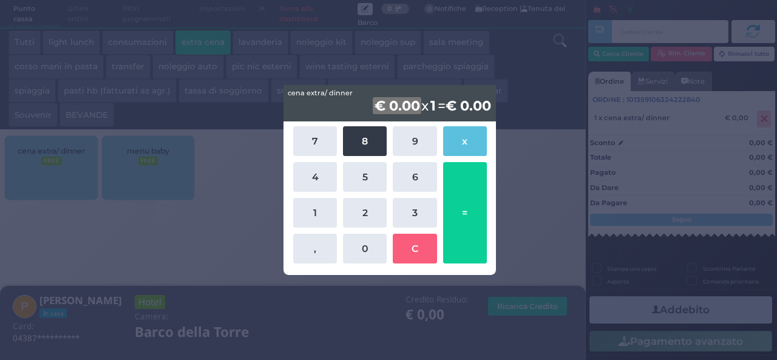
click at [365, 143] on button "8" at bounding box center [365, 141] width 44 height 30
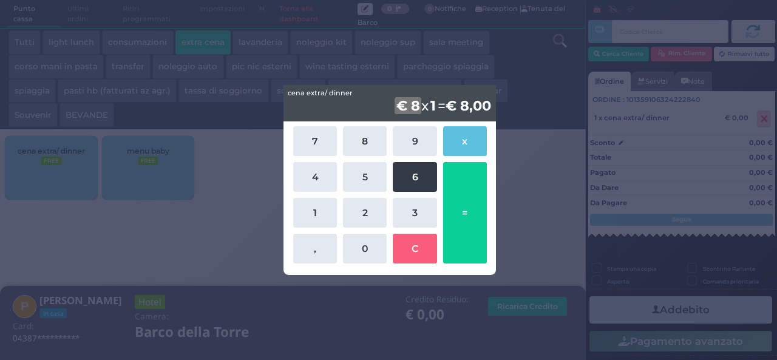
drag, startPoint x: 325, startPoint y: 174, endPoint x: 403, endPoint y: 171, distance: 78.3
click at [324, 174] on button "4" at bounding box center [315, 177] width 44 height 30
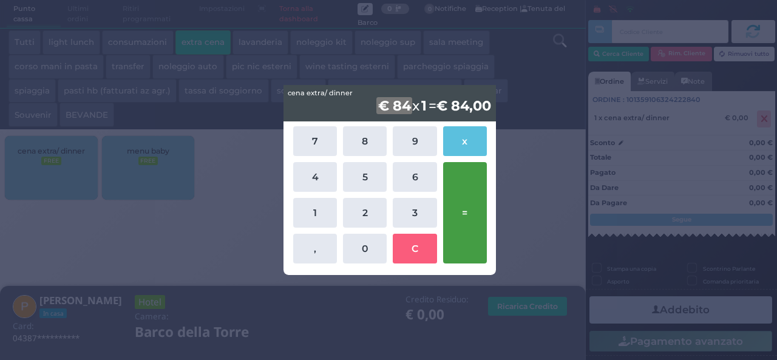
click at [481, 205] on button "=" at bounding box center [465, 212] width 44 height 101
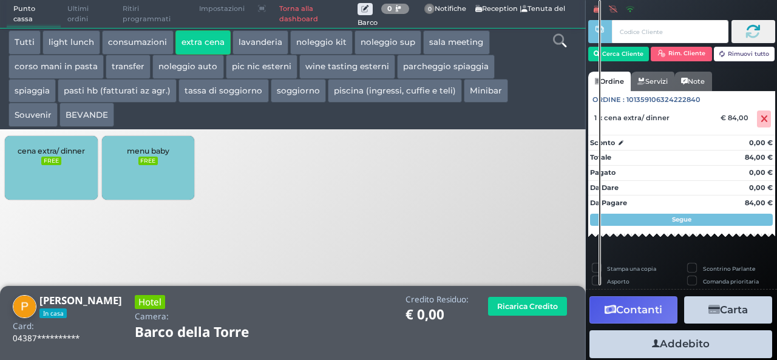
scroll to position [33, 0]
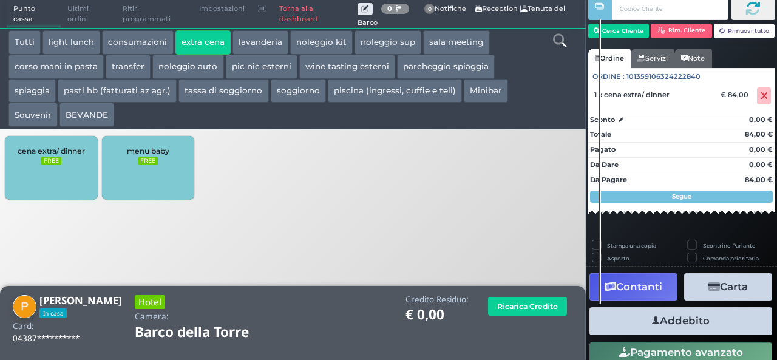
click at [702, 321] on button "Addebito" at bounding box center [680, 320] width 183 height 27
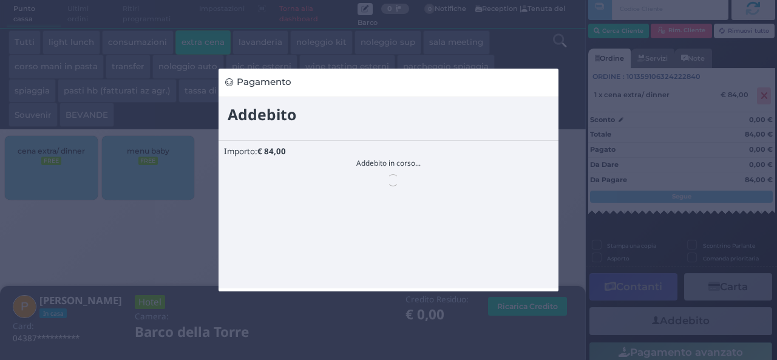
scroll to position [0, 0]
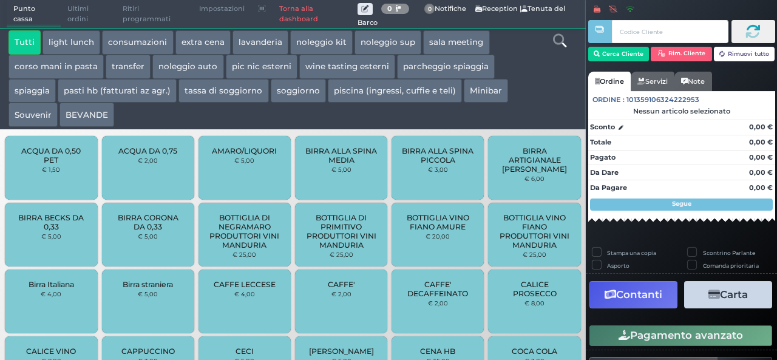
click at [197, 36] on button "extra cena" at bounding box center [202, 42] width 55 height 24
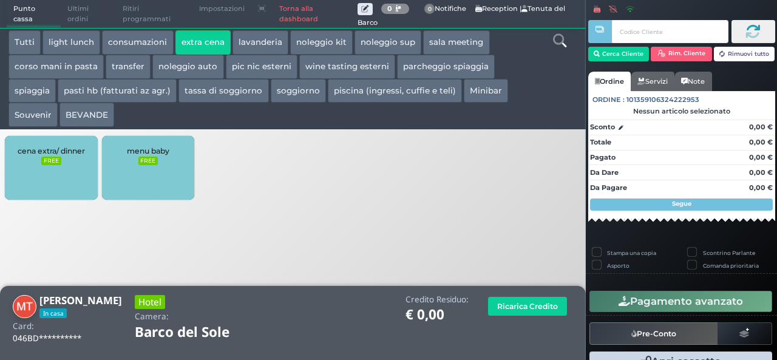
click at [79, 151] on span "cena extra/ dinner" at bounding box center [51, 150] width 67 height 9
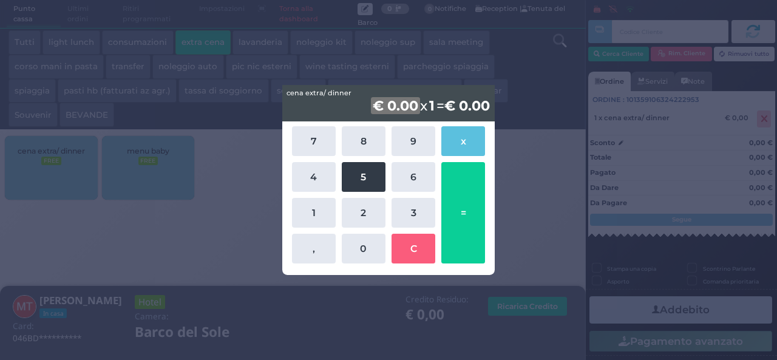
click at [362, 185] on button "5" at bounding box center [364, 177] width 44 height 30
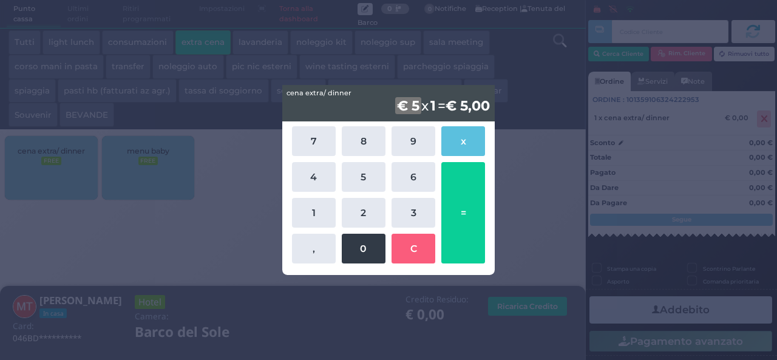
click at [365, 259] on button "0" at bounding box center [364, 249] width 44 height 30
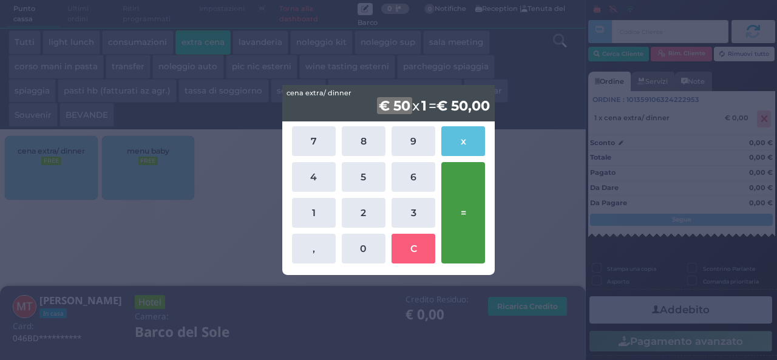
click at [470, 209] on button "=" at bounding box center [463, 212] width 44 height 101
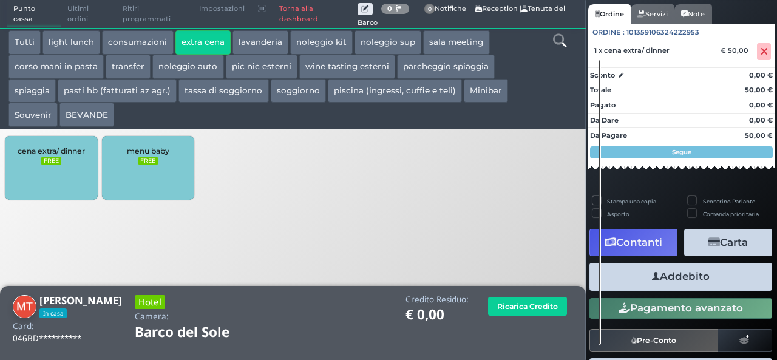
scroll to position [107, 0]
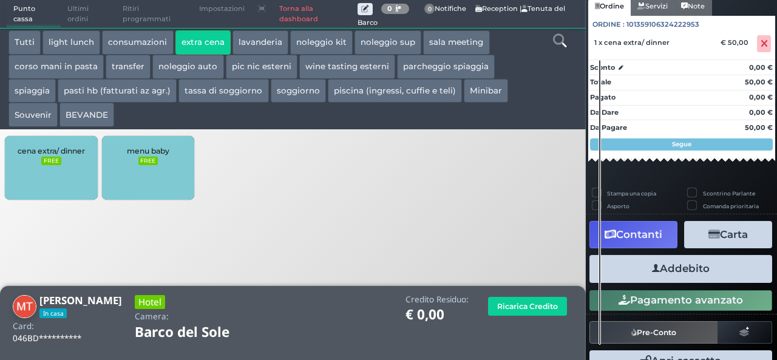
click at [706, 266] on button "Addebito" at bounding box center [680, 268] width 183 height 27
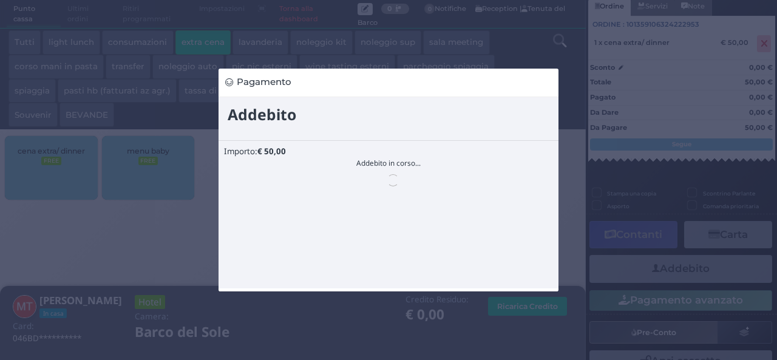
scroll to position [0, 0]
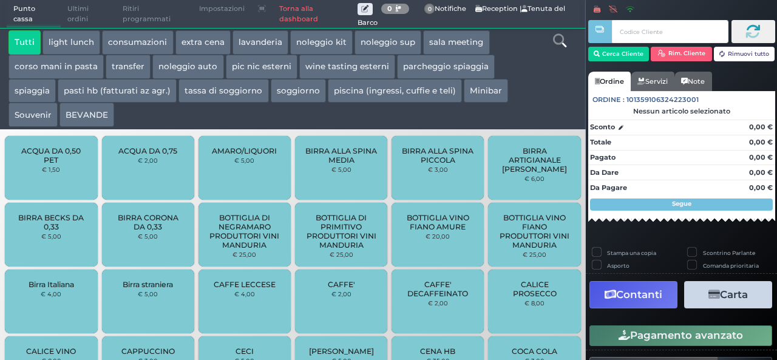
click at [103, 113] on button "BEVANDE" at bounding box center [86, 115] width 55 height 24
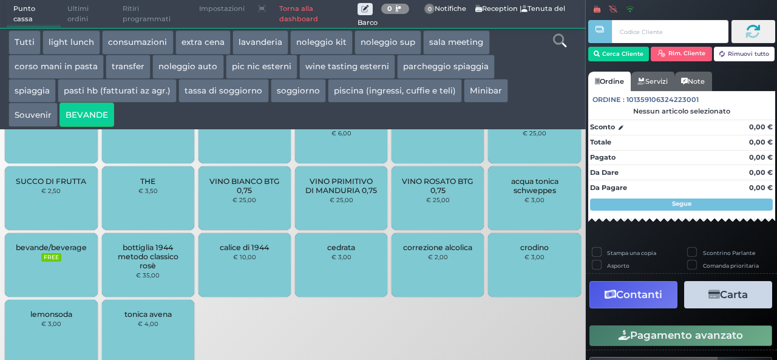
scroll to position [447, 0]
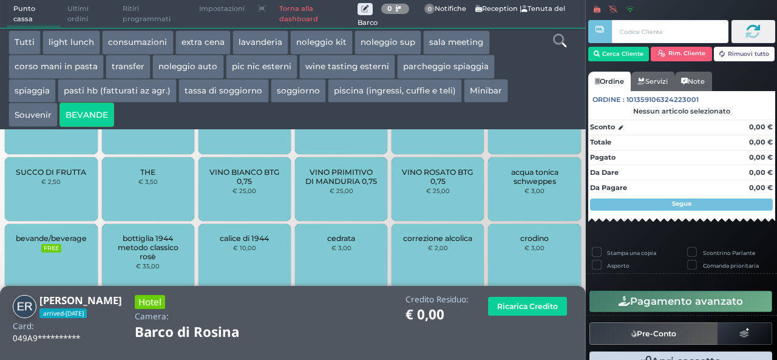
click at [51, 248] on small "FREE" at bounding box center [50, 248] width 19 height 8
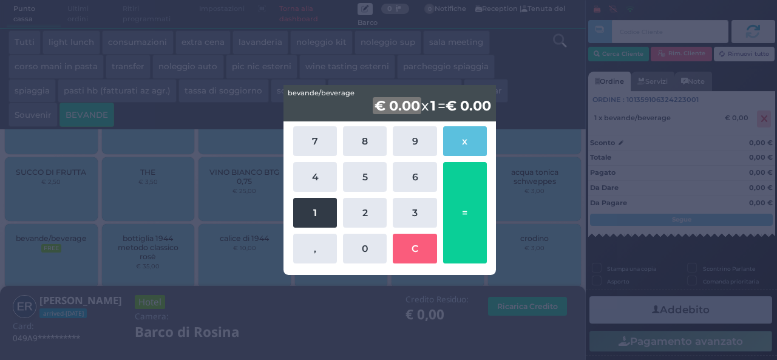
click at [314, 207] on button "1" at bounding box center [315, 213] width 44 height 30
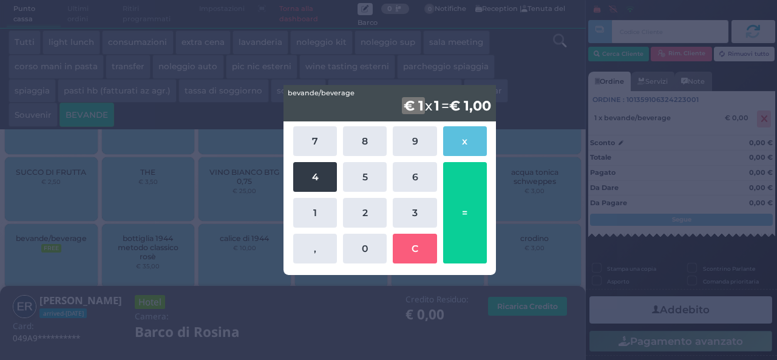
click at [305, 172] on button "4" at bounding box center [315, 177] width 44 height 30
click at [487, 186] on div "7 8 9 x 4 5 6 1 2 3 , 0 C =" at bounding box center [390, 194] width 200 height 143
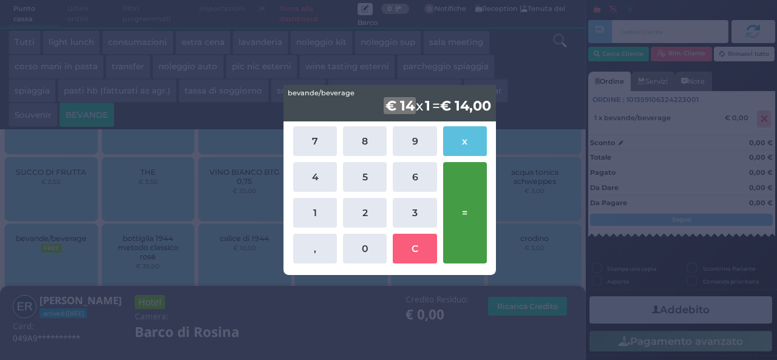
click at [462, 205] on button "=" at bounding box center [465, 212] width 44 height 101
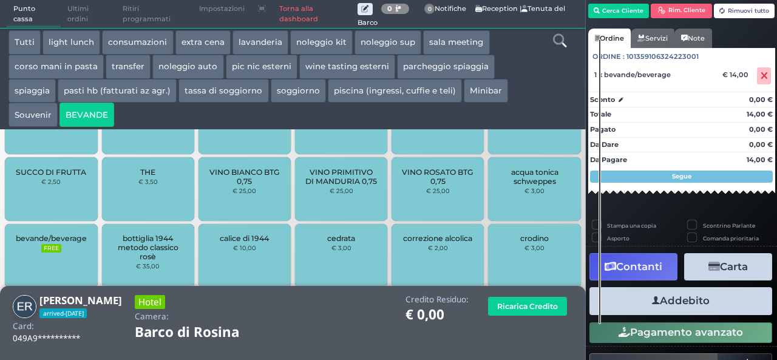
scroll to position [69, 0]
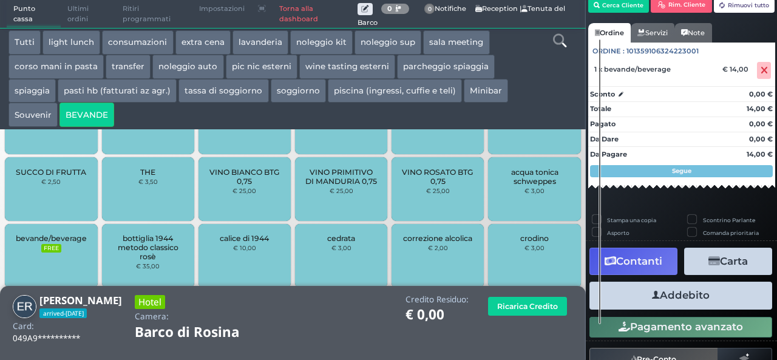
drag, startPoint x: 697, startPoint y: 289, endPoint x: 689, endPoint y: 291, distance: 7.5
click at [695, 290] on button "Addebito" at bounding box center [680, 295] width 183 height 27
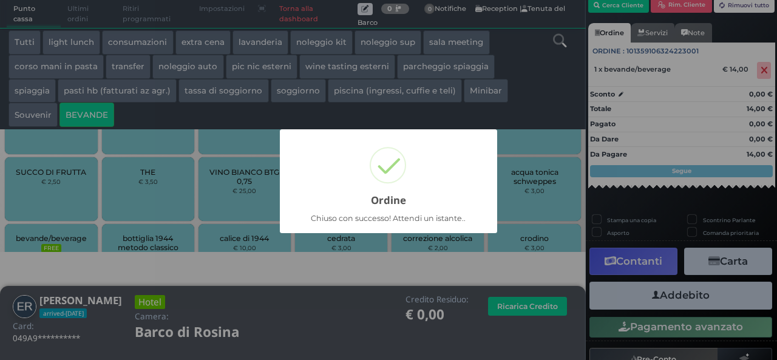
scroll to position [35, 0]
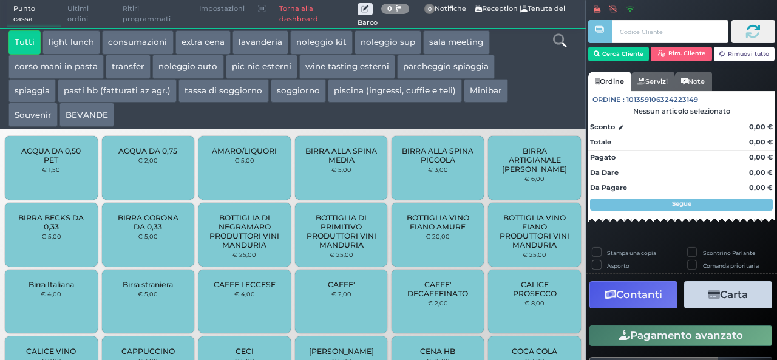
click at [195, 33] on button "extra cena" at bounding box center [202, 42] width 55 height 24
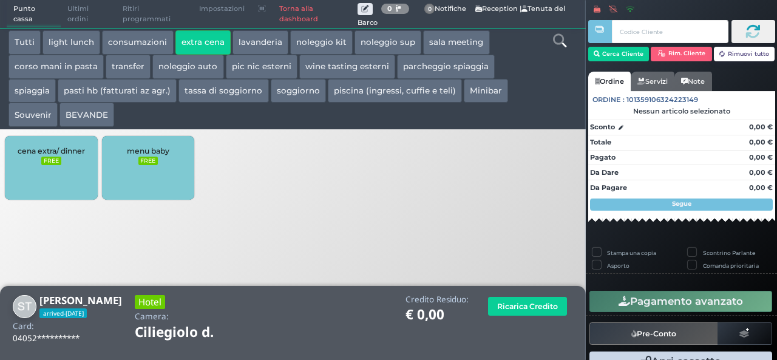
click at [64, 163] on div "cena extra/ dinner FREE" at bounding box center [51, 168] width 92 height 64
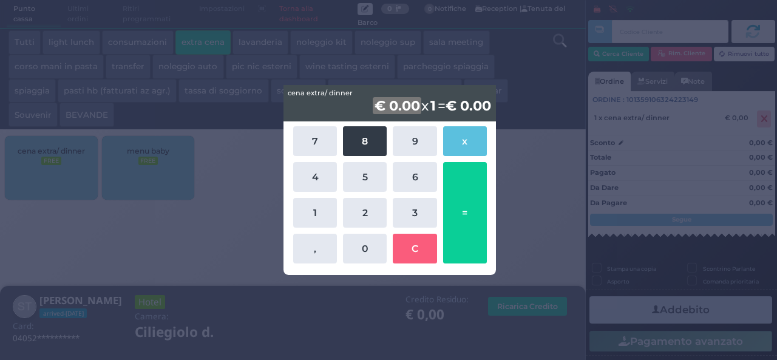
click at [376, 144] on button "8" at bounding box center [365, 141] width 44 height 30
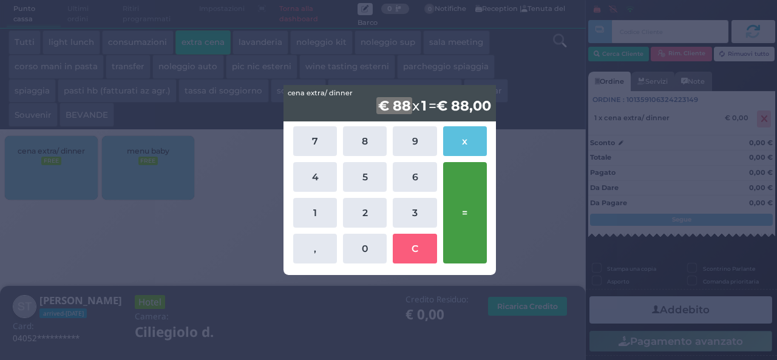
click at [469, 188] on button "=" at bounding box center [465, 212] width 44 height 101
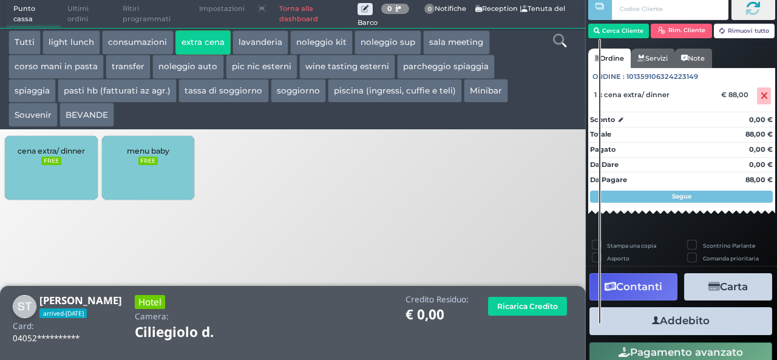
scroll to position [69, 0]
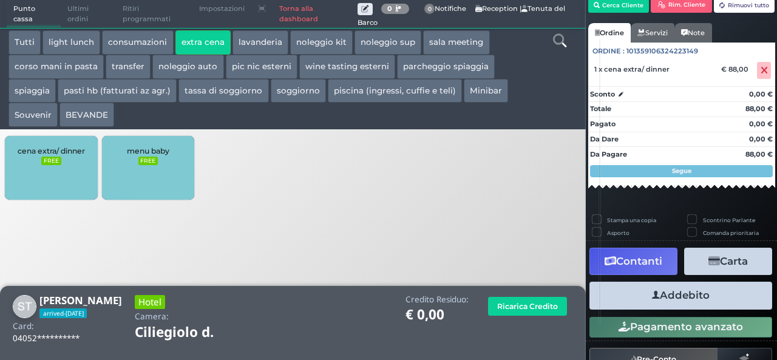
click at [690, 296] on button "Addebito" at bounding box center [680, 295] width 183 height 27
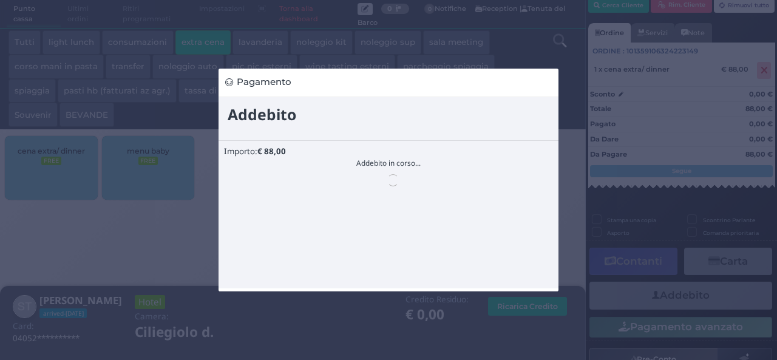
scroll to position [0, 0]
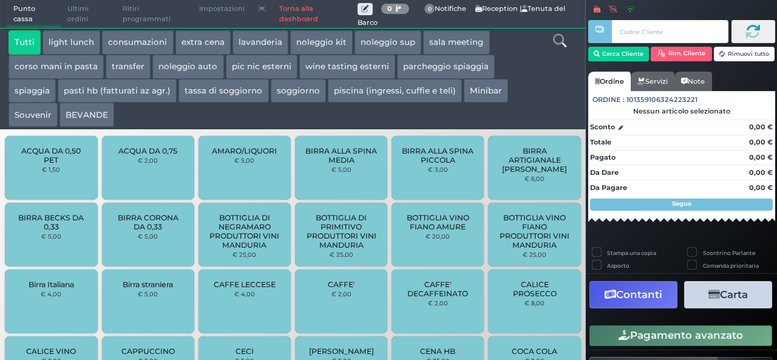
click at [212, 44] on button "extra cena" at bounding box center [202, 42] width 55 height 24
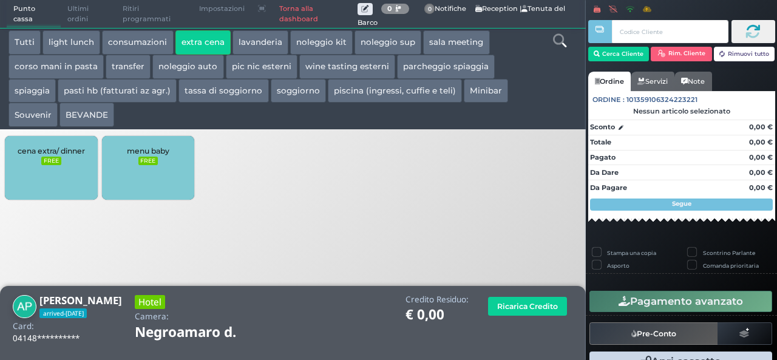
click at [84, 177] on div "cena extra/ dinner FREE" at bounding box center [51, 168] width 92 height 64
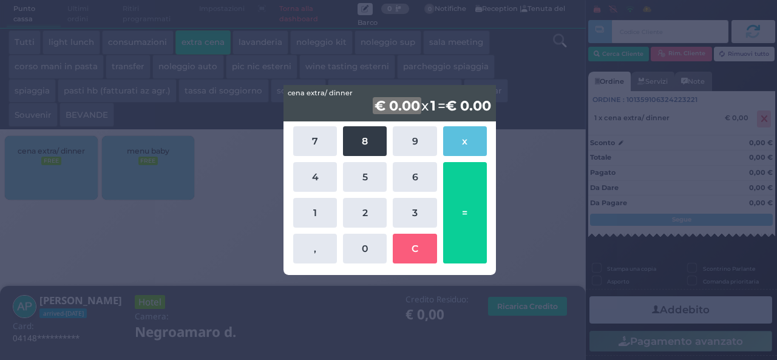
click at [367, 135] on button "8" at bounding box center [365, 141] width 44 height 30
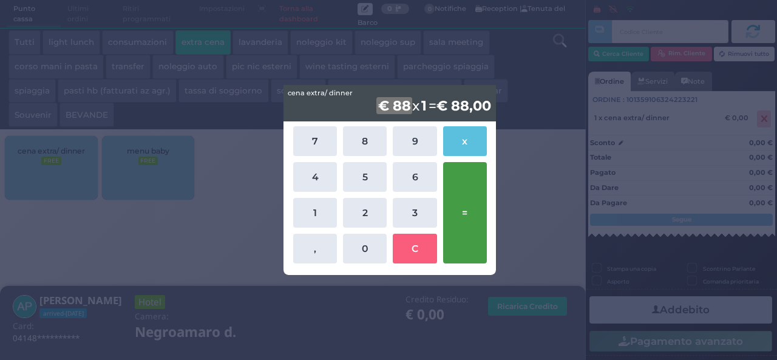
click at [472, 223] on button "=" at bounding box center [465, 212] width 44 height 101
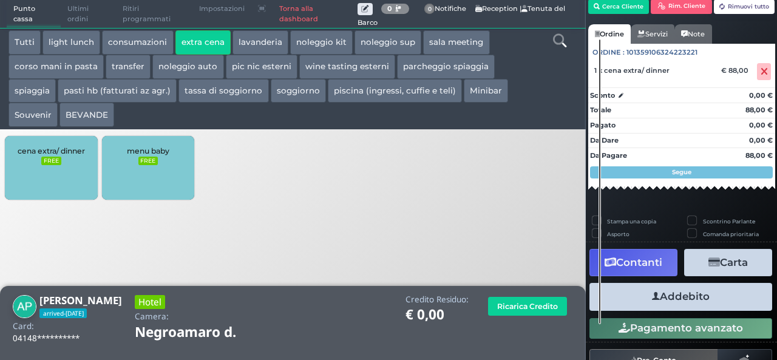
scroll to position [69, 0]
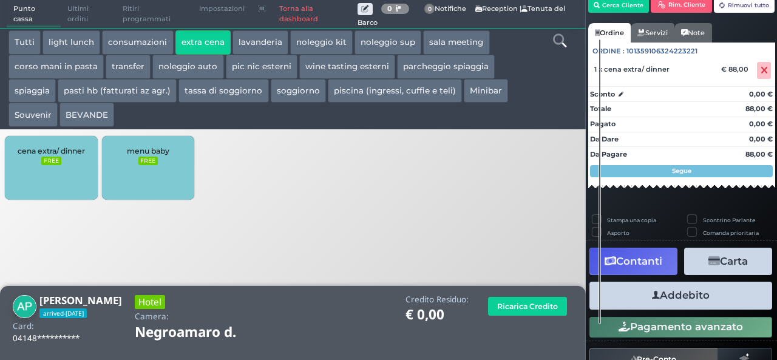
click at [695, 295] on button "Addebito" at bounding box center [680, 295] width 183 height 27
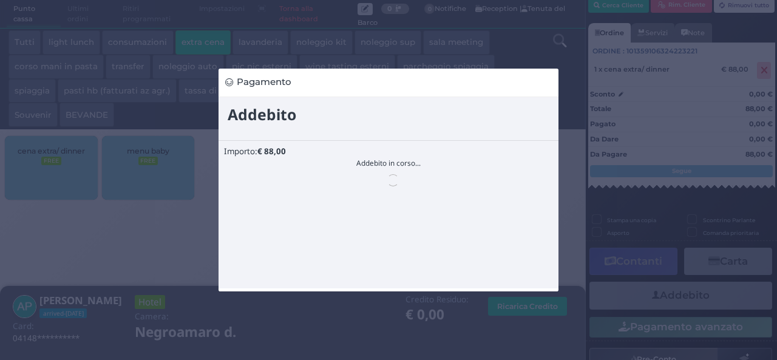
scroll to position [0, 0]
